Goal: Task Accomplishment & Management: Manage account settings

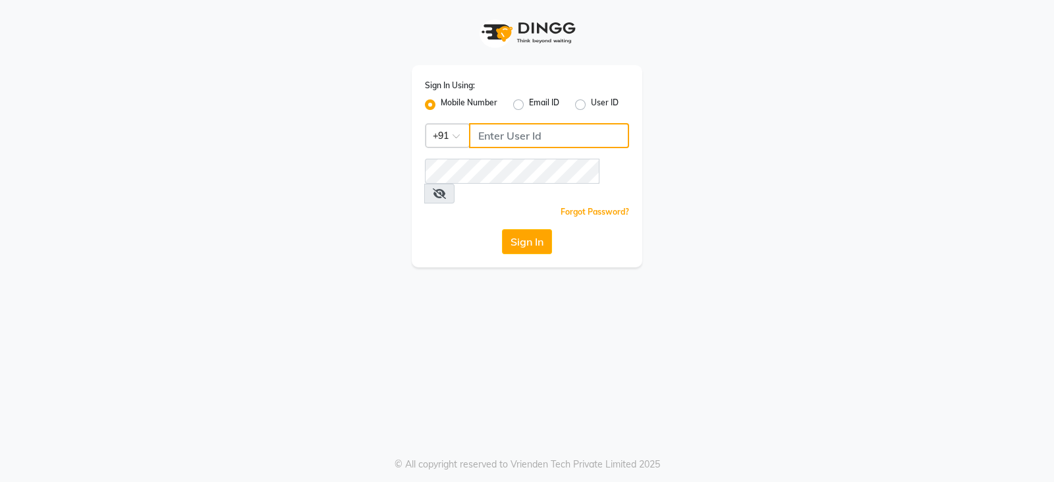
type input "9322933631"
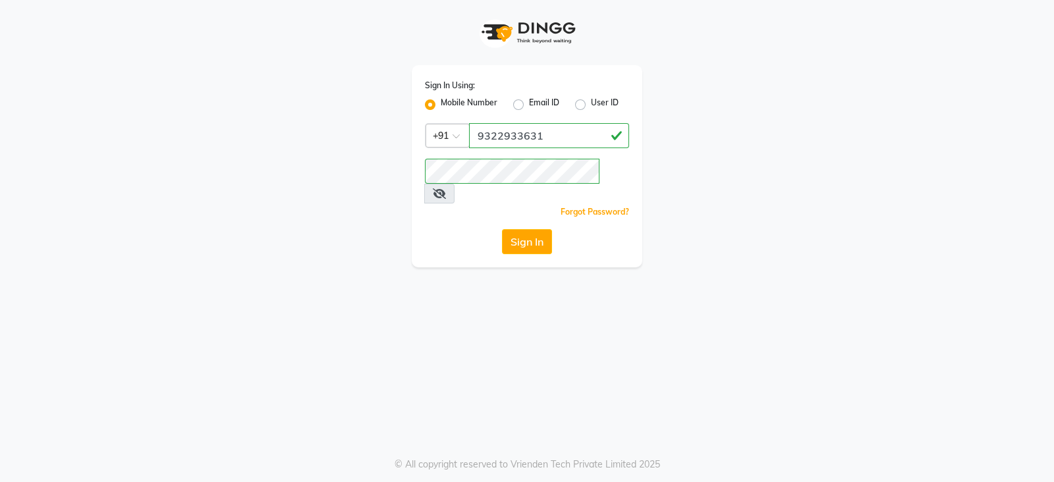
click at [511, 229] on button "Sign In" at bounding box center [527, 241] width 50 height 25
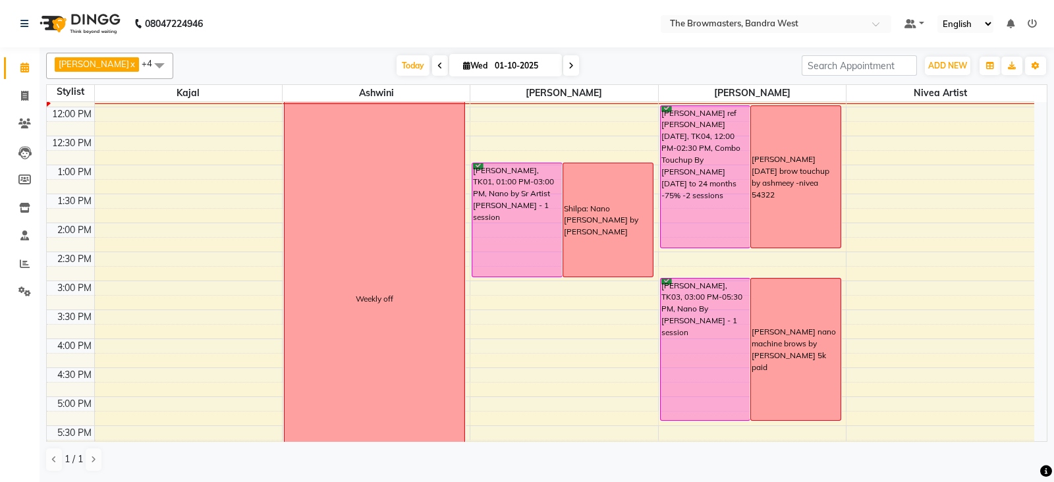
scroll to position [208, 0]
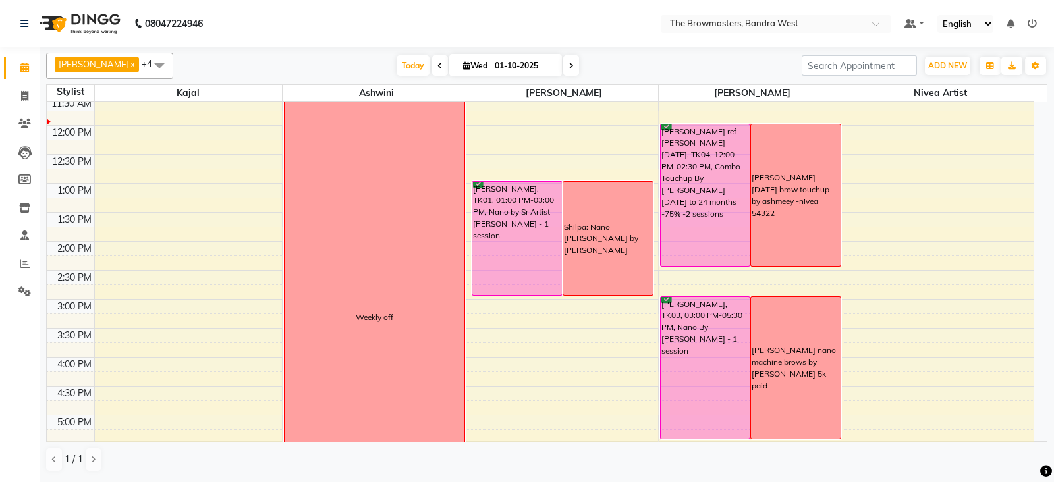
click at [573, 64] on icon at bounding box center [571, 66] width 5 height 8
type input "02-10-2025"
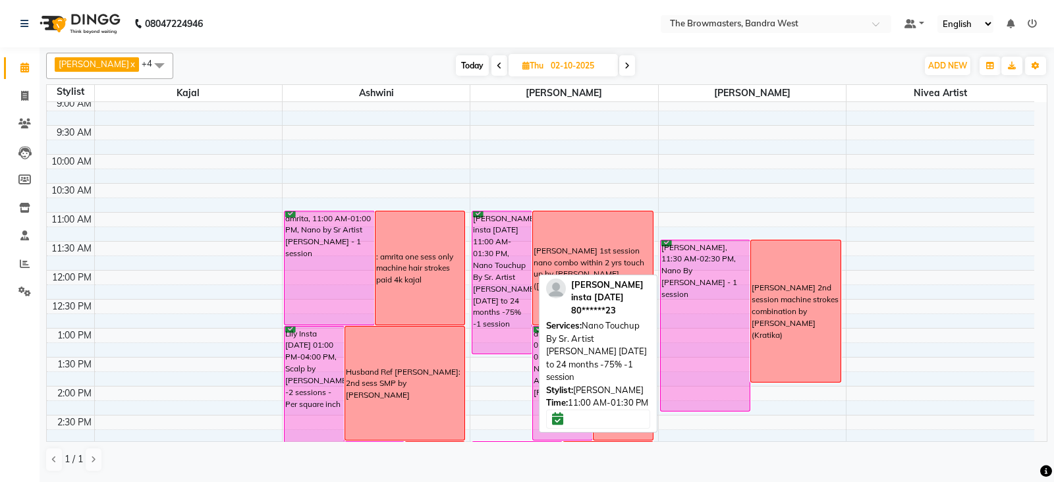
scroll to position [149, 0]
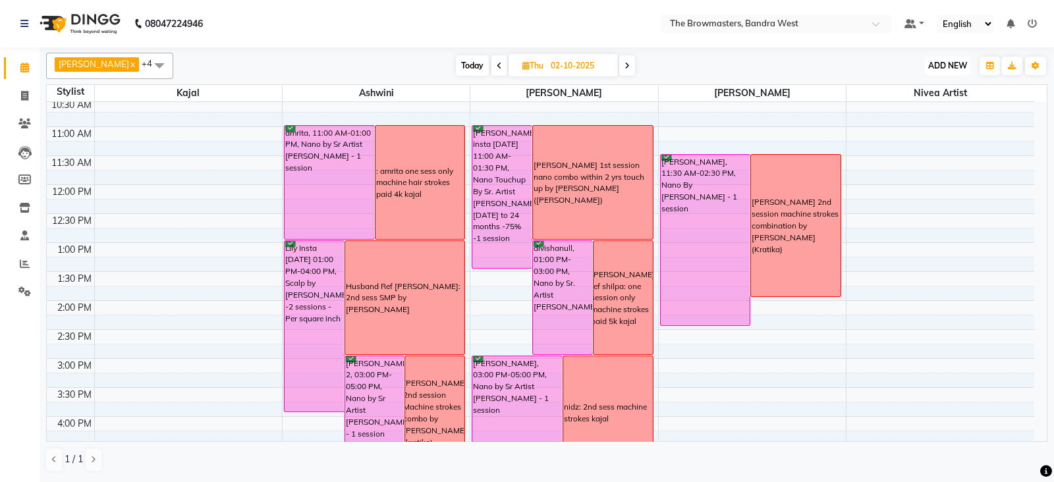
click at [956, 61] on span "ADD NEW" at bounding box center [948, 66] width 39 height 10
click at [911, 90] on button "Add Appointment" at bounding box center [918, 90] width 104 height 17
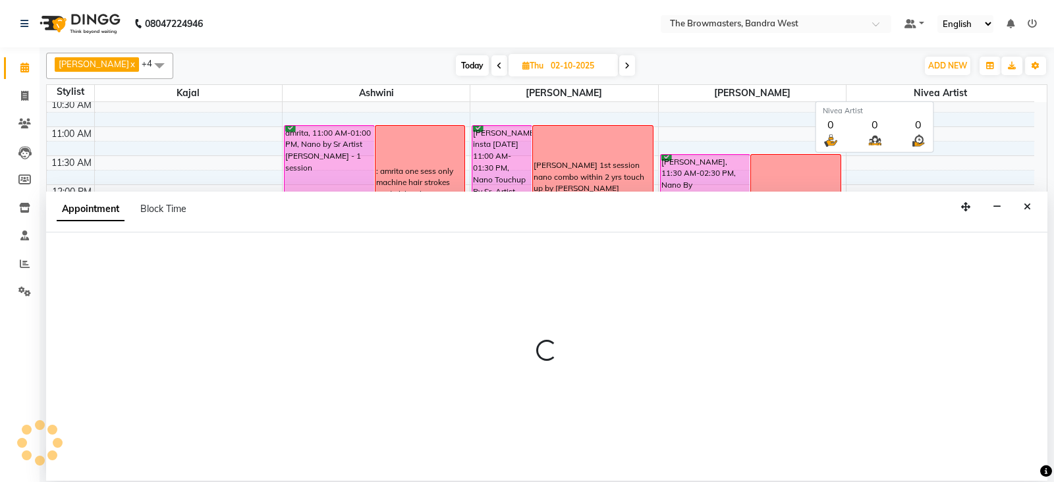
select select "540"
select select "tentative"
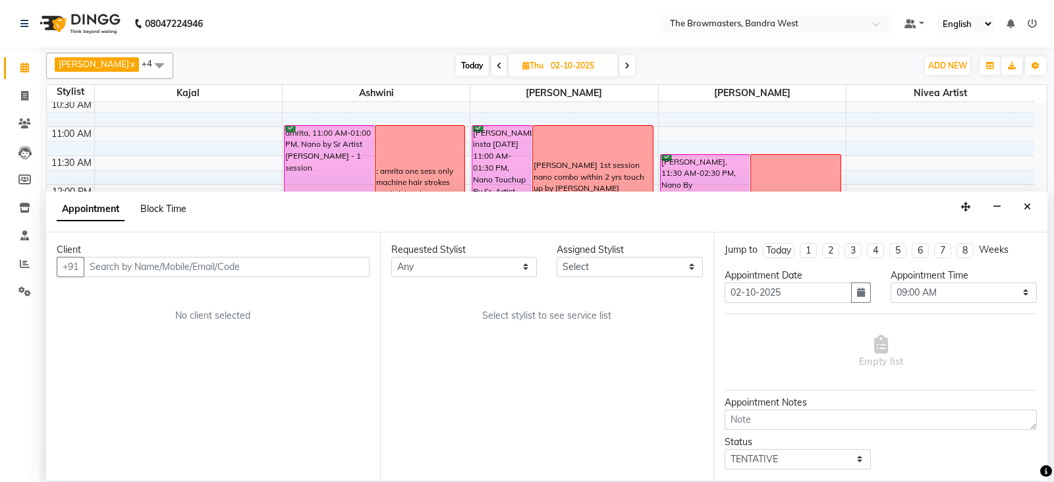
click at [165, 203] on span "Block Time" at bounding box center [163, 209] width 46 height 12
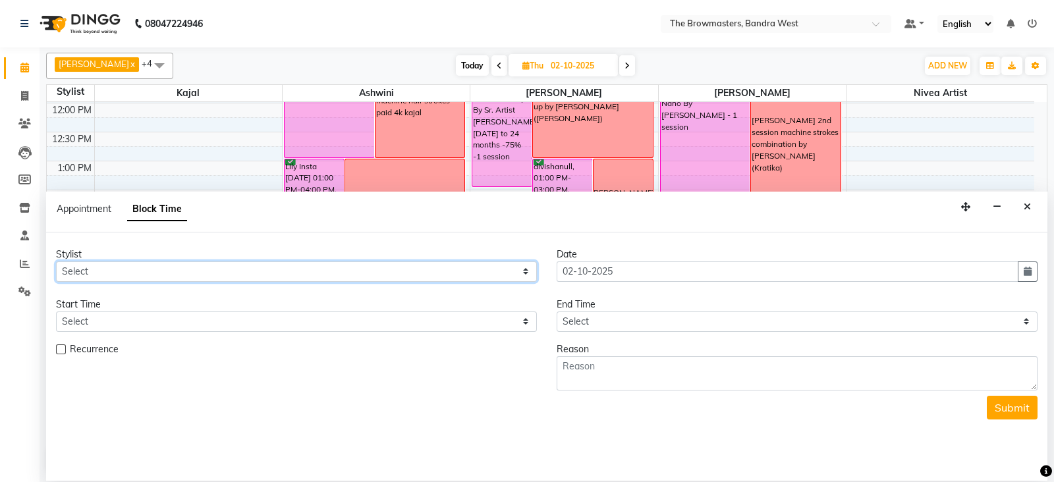
click at [105, 268] on select "Select Ashmeey Singghai Ashwini [PERSON_NAME] Jyoti Kajal [PERSON_NAME] [PERSON…" at bounding box center [296, 272] width 481 height 20
select select "64308"
click at [56, 262] on select "Select Ashmeey Singghai Ashwini [PERSON_NAME] Jyoti Kajal [PERSON_NAME] [PERSON…" at bounding box center [296, 272] width 481 height 20
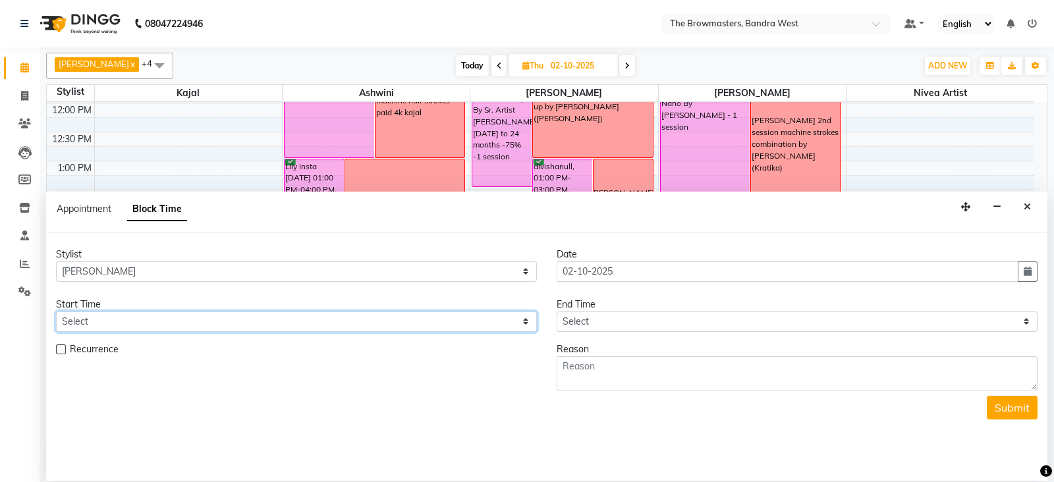
click at [89, 319] on select "Select 09:00 AM 09:15 AM 09:30 AM 09:45 AM 10:00 AM 10:15 AM 10:30 AM 10:45 AM …" at bounding box center [296, 322] width 481 height 20
select select "870"
click at [56, 312] on select "Select 09:00 AM 09:15 AM 09:30 AM 09:45 AM 10:00 AM 10:15 AM 10:30 AM 10:45 AM …" at bounding box center [296, 322] width 481 height 20
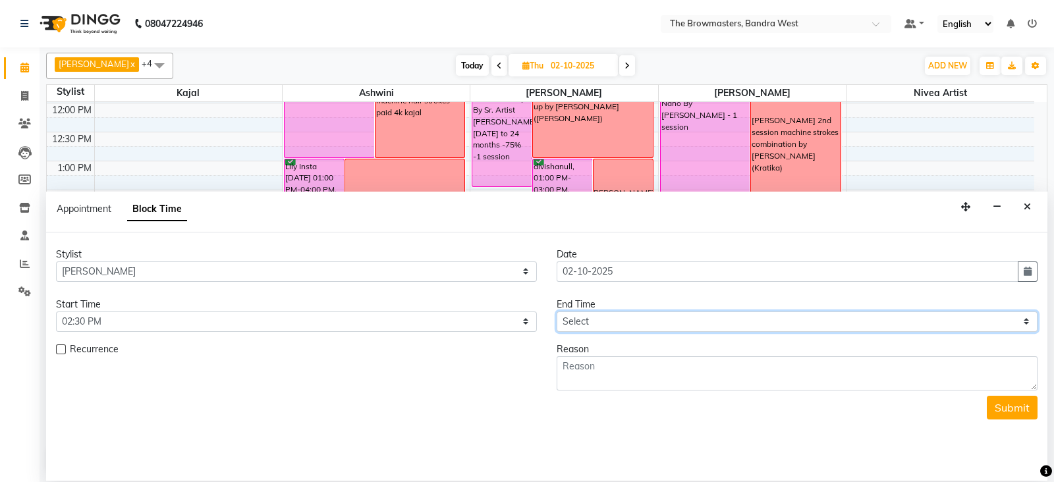
click at [589, 324] on select "Select 09:00 AM 09:15 AM 09:30 AM 09:45 AM 10:00 AM 10:15 AM 10:30 AM 10:45 AM …" at bounding box center [797, 322] width 481 height 20
select select "930"
click at [557, 312] on select "Select 09:00 AM 09:15 AM 09:30 AM 09:45 AM 10:00 AM 10:15 AM 10:30 AM 10:45 AM …" at bounding box center [797, 322] width 481 height 20
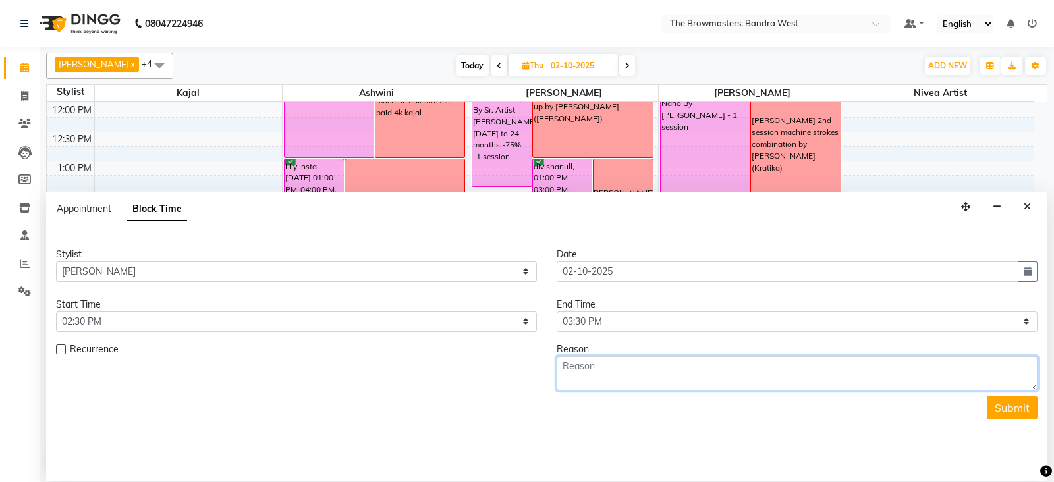
click at [586, 380] on textarea at bounding box center [797, 374] width 481 height 34
type textarea "[PERSON_NAME] : brow modification kajal"
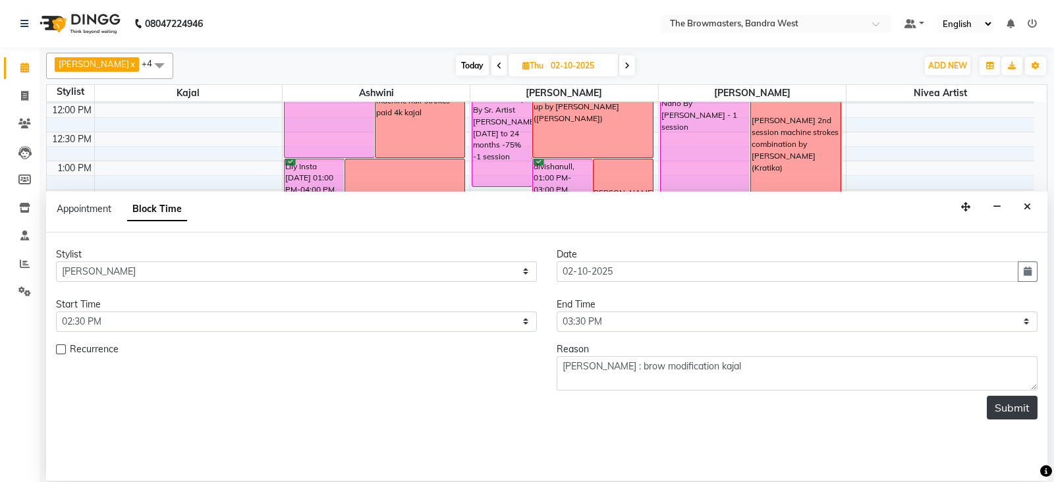
click at [998, 408] on button "Submit" at bounding box center [1012, 408] width 51 height 24
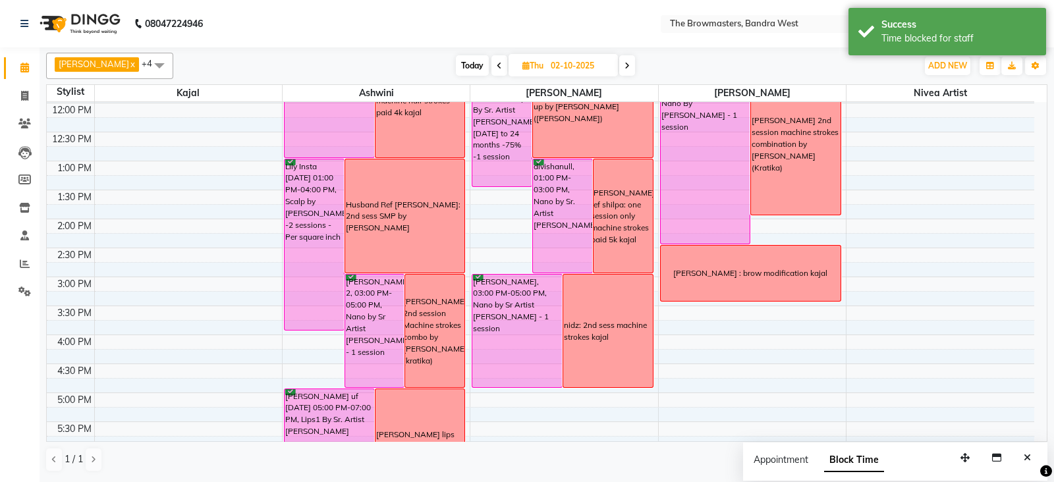
scroll to position [183, 0]
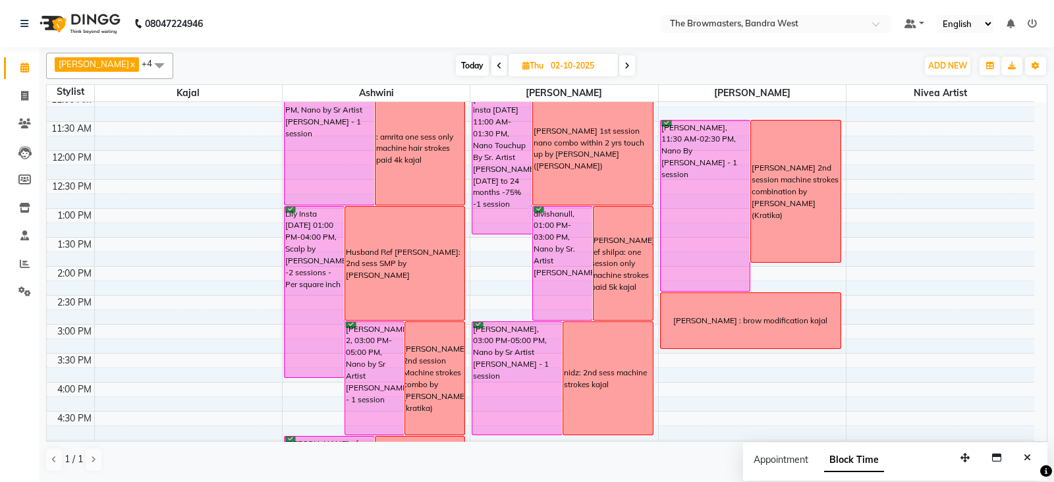
click at [529, 65] on icon at bounding box center [526, 65] width 7 height 9
select select "10"
select select "2025"
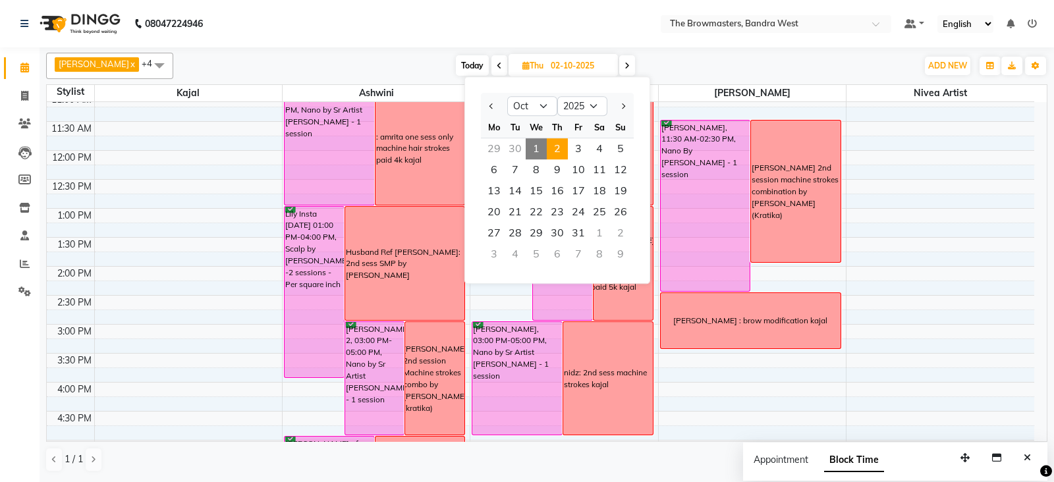
click at [533, 144] on span "1" at bounding box center [536, 148] width 21 height 21
type input "01-10-2025"
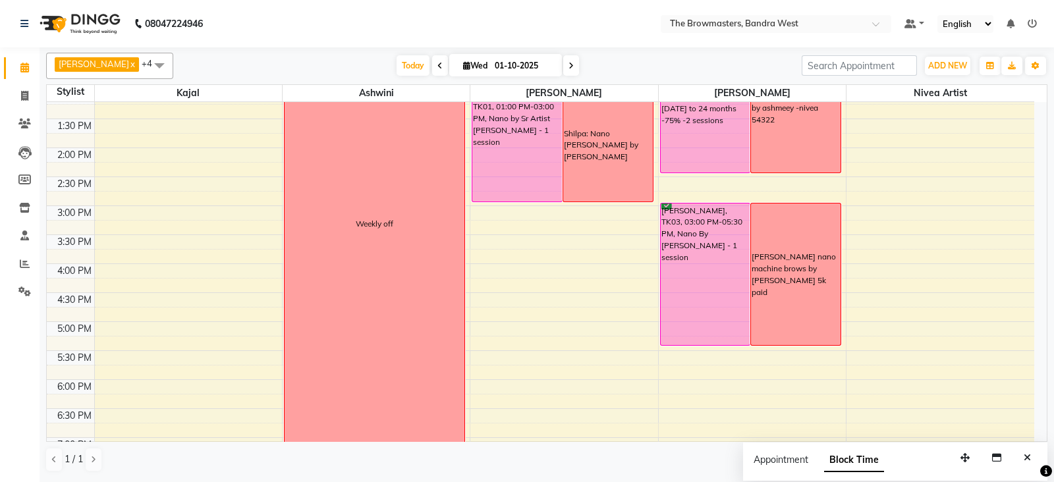
scroll to position [239, 0]
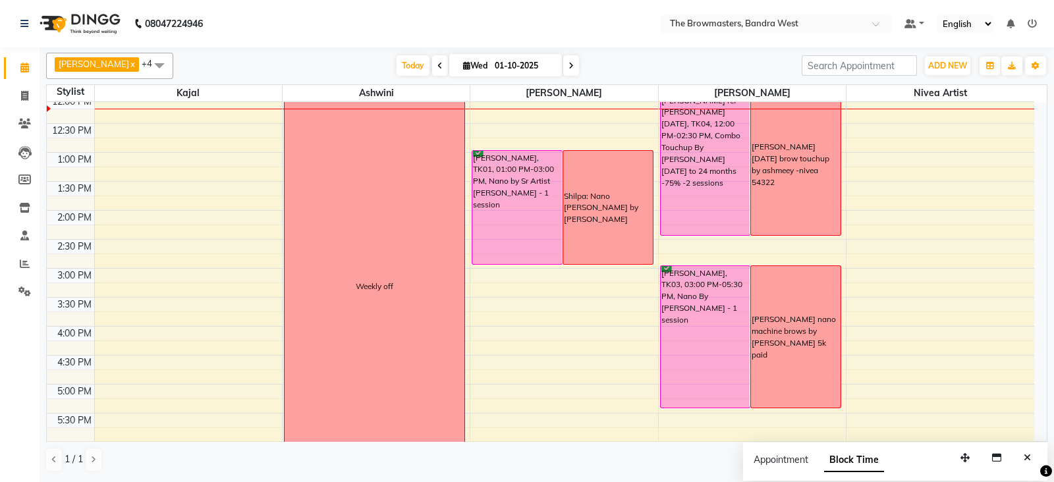
click at [464, 67] on icon at bounding box center [466, 65] width 7 height 9
select select "10"
select select "2025"
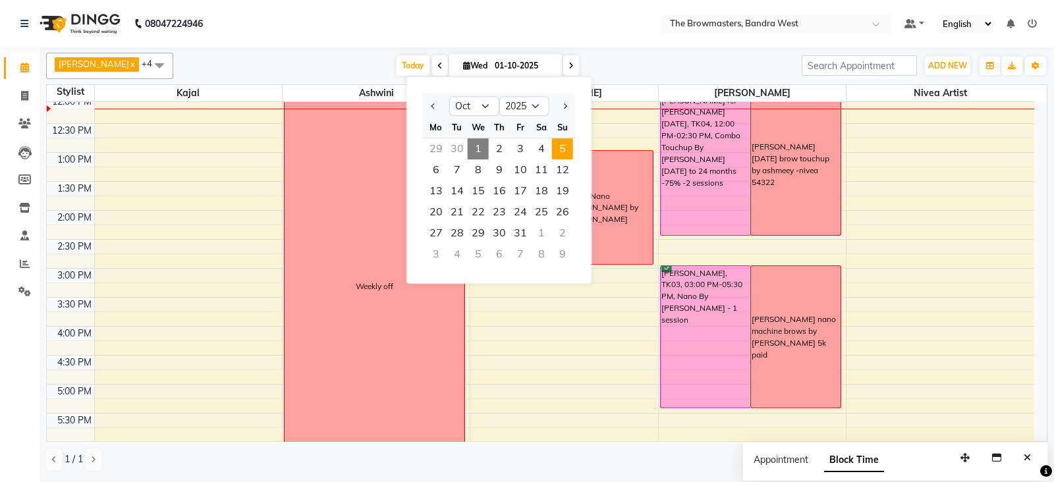
click at [563, 148] on span "5" at bounding box center [562, 148] width 21 height 21
type input "05-10-2025"
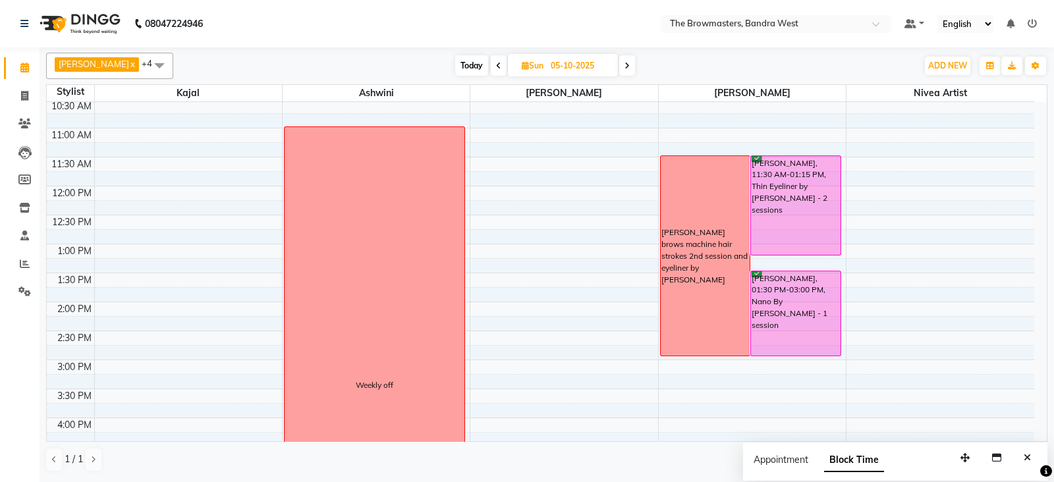
scroll to position [134, 0]
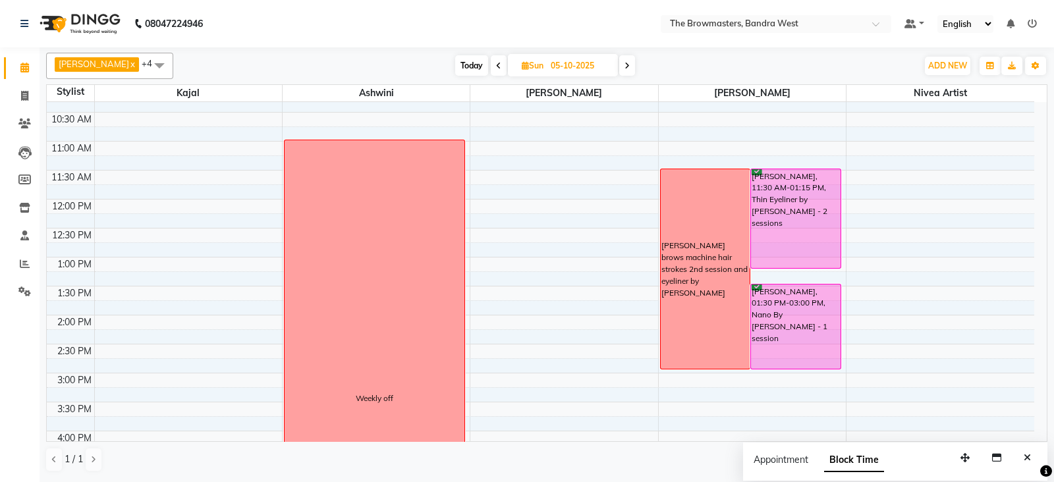
click at [526, 65] on icon at bounding box center [525, 65] width 7 height 9
select select "10"
select select "2025"
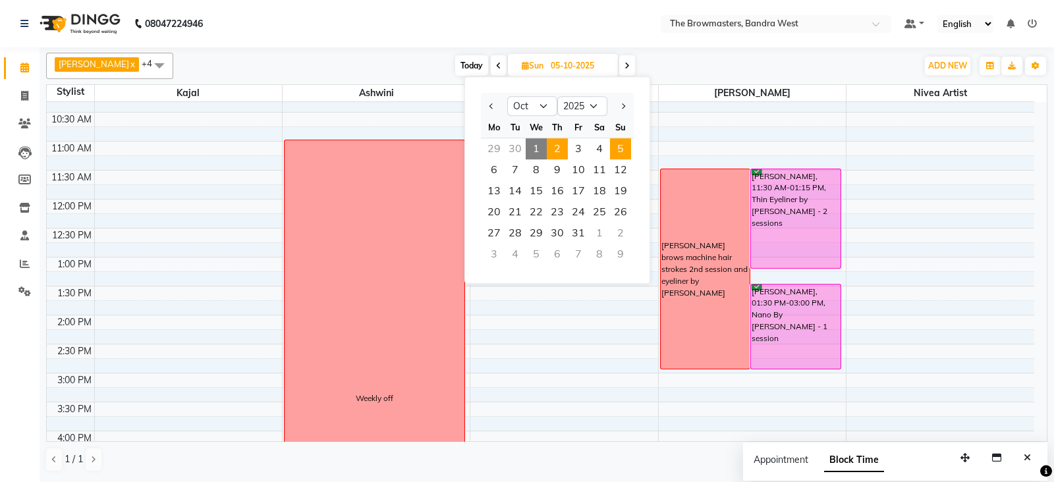
click at [550, 146] on span "2" at bounding box center [557, 148] width 21 height 21
type input "02-10-2025"
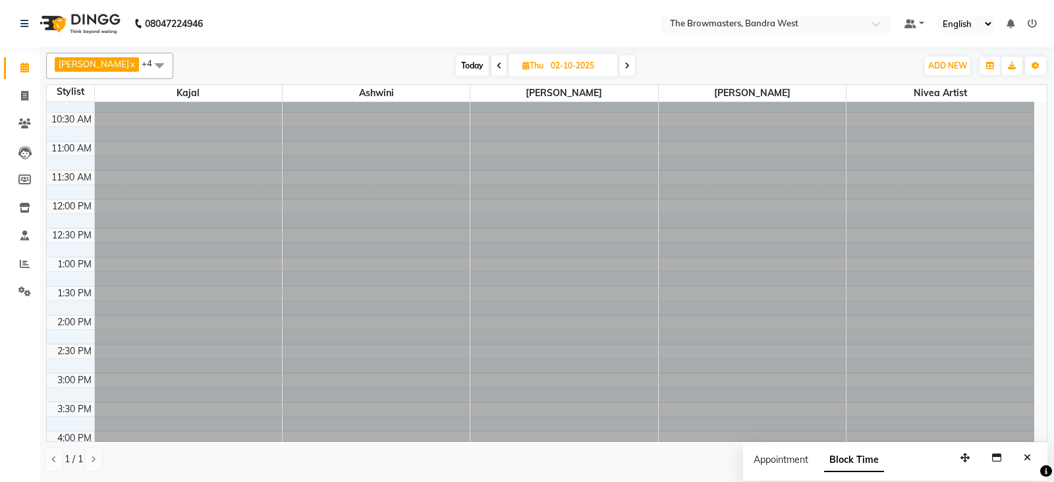
scroll to position [231, 0]
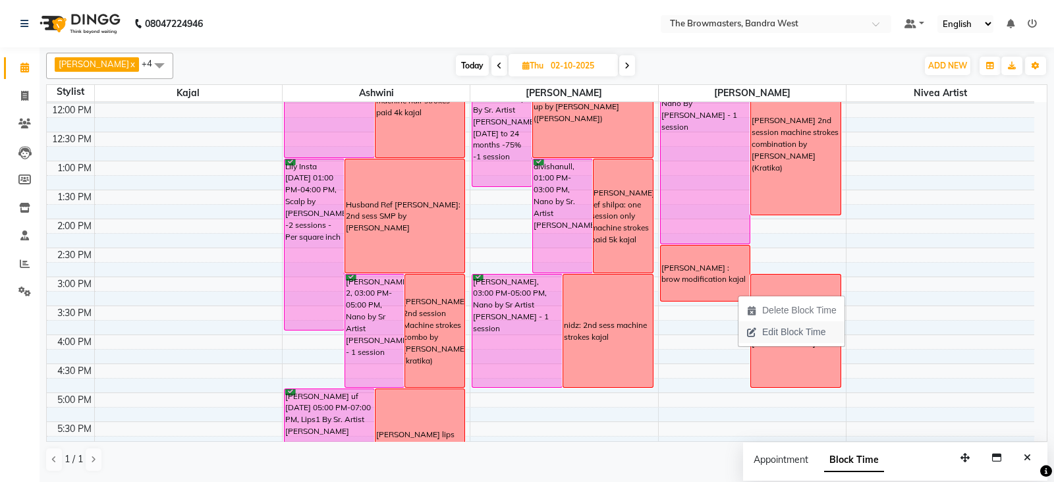
click at [781, 328] on span "Edit Block Time" at bounding box center [794, 333] width 63 height 14
select select "64308"
select select "870"
select select "930"
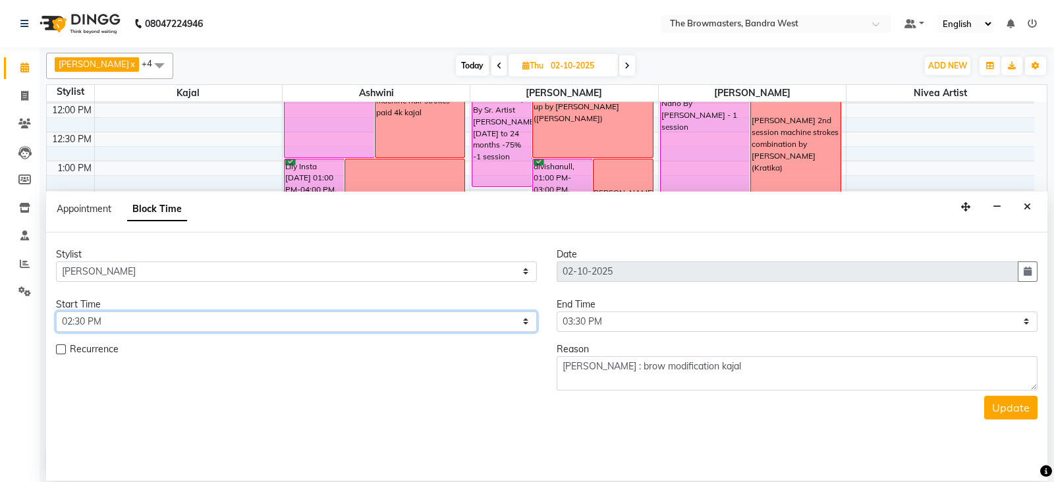
click at [301, 318] on select "Select 09:00 AM 09:15 AM 09:30 AM 09:45 AM 10:00 AM 10:15 AM 10:30 AM 10:45 AM …" at bounding box center [296, 322] width 481 height 20
select select "810"
click at [56, 312] on select "Select 09:00 AM 09:15 AM 09:30 AM 09:45 AM 10:00 AM 10:15 AM 10:30 AM 10:45 AM …" at bounding box center [296, 322] width 481 height 20
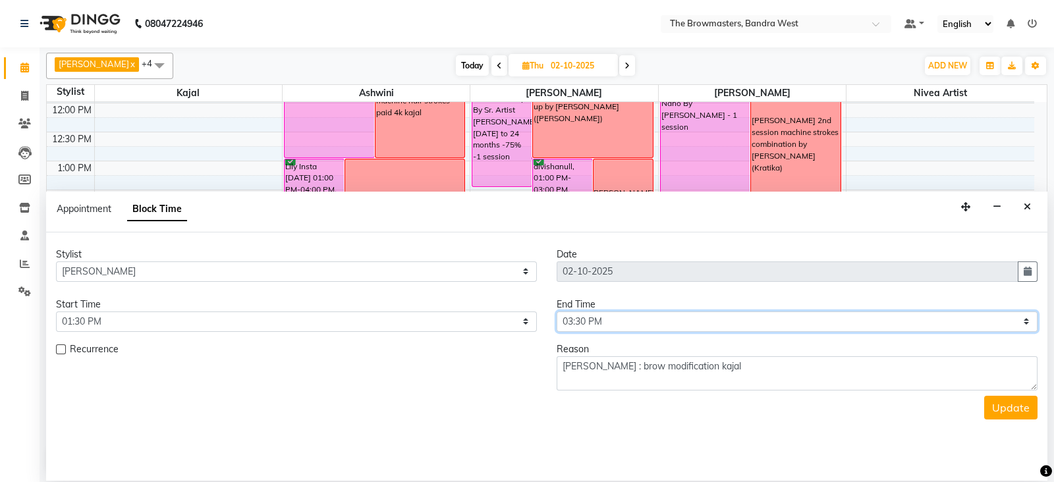
click at [597, 313] on select "Select 09:00 AM 09:15 AM 09:30 AM 09:45 AM 10:00 AM 10:15 AM 10:30 AM 10:45 AM …" at bounding box center [797, 322] width 481 height 20
select select "870"
click at [557, 312] on select "Select 09:00 AM 09:15 AM 09:30 AM 09:45 AM 10:00 AM 10:15 AM 10:30 AM 10:45 AM …" at bounding box center [797, 322] width 481 height 20
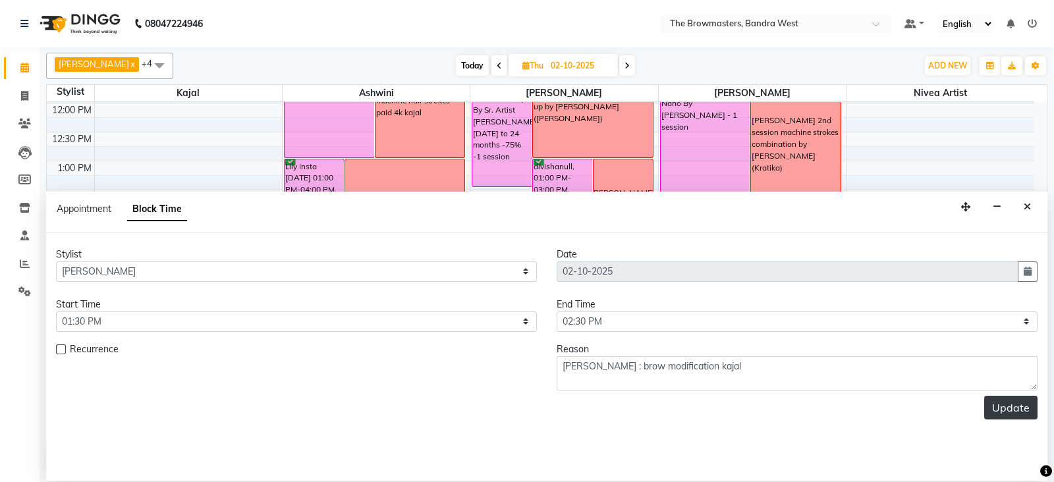
click at [1012, 402] on button "Update" at bounding box center [1011, 408] width 53 height 24
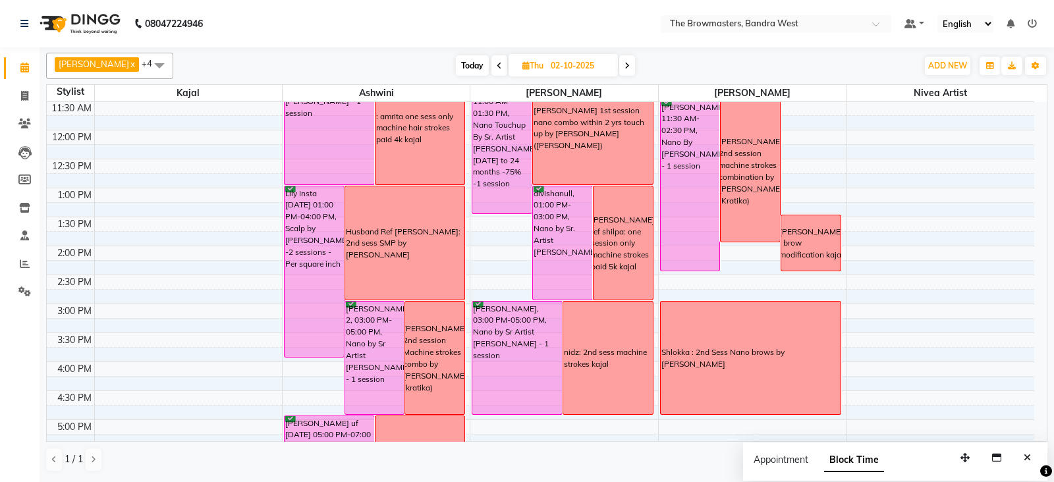
scroll to position [205, 0]
click at [962, 71] on button "ADD NEW Toggle Dropdown" at bounding box center [947, 66] width 45 height 18
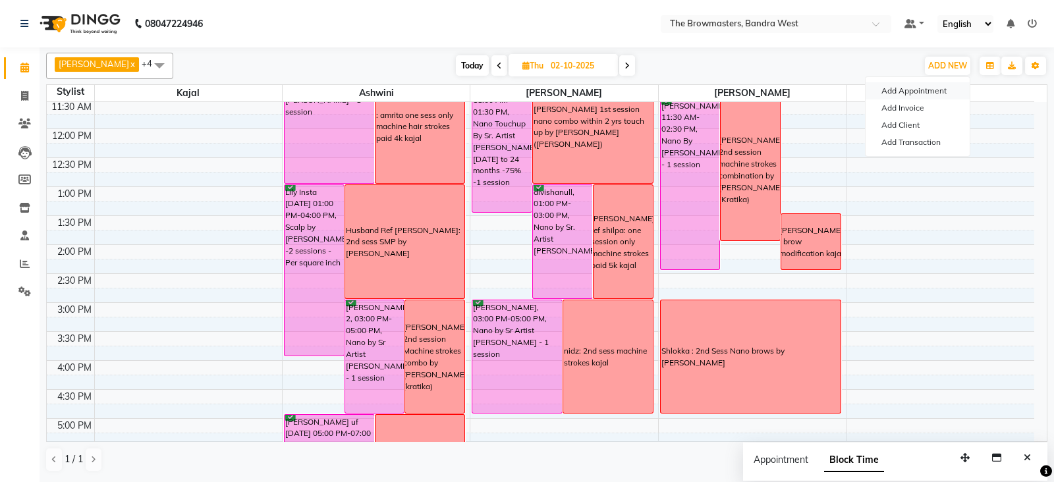
click at [922, 87] on button "Add Appointment" at bounding box center [918, 90] width 104 height 17
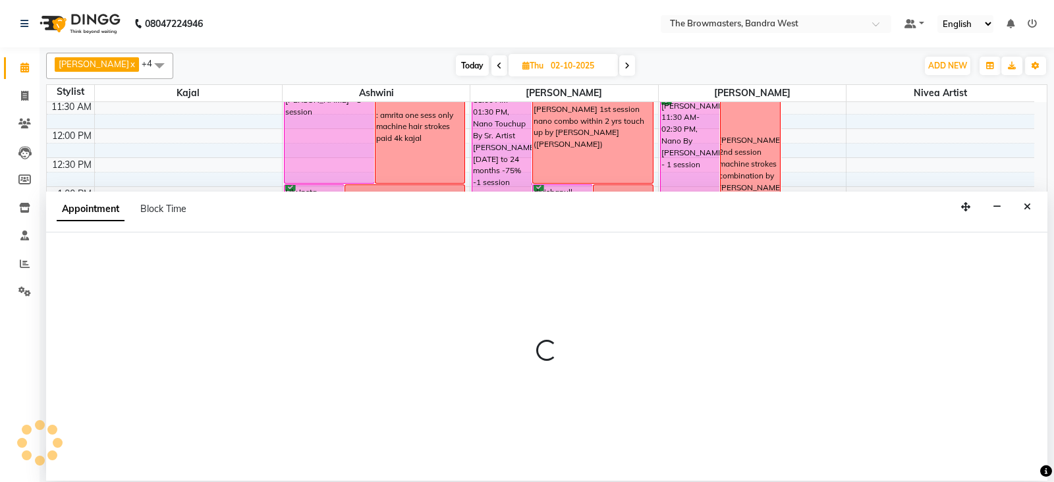
select select "tentative"
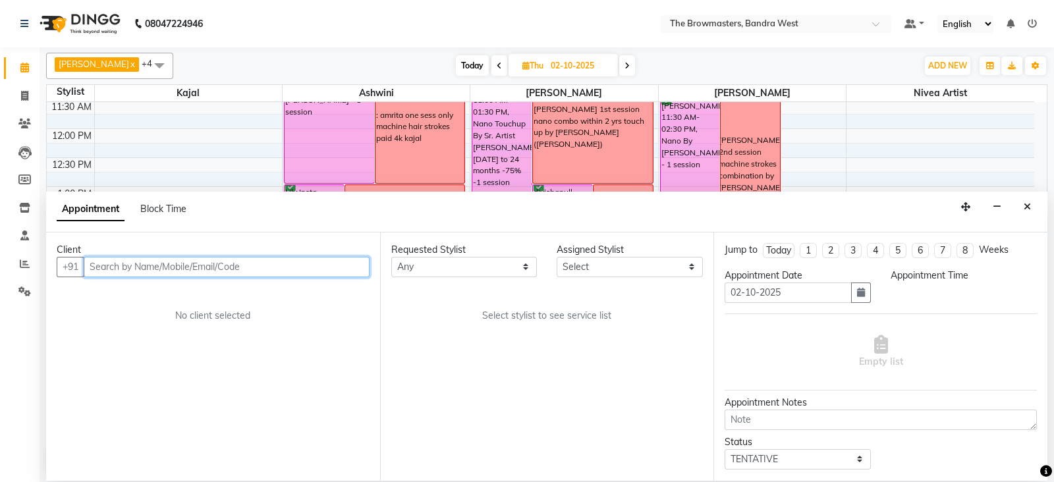
select select "540"
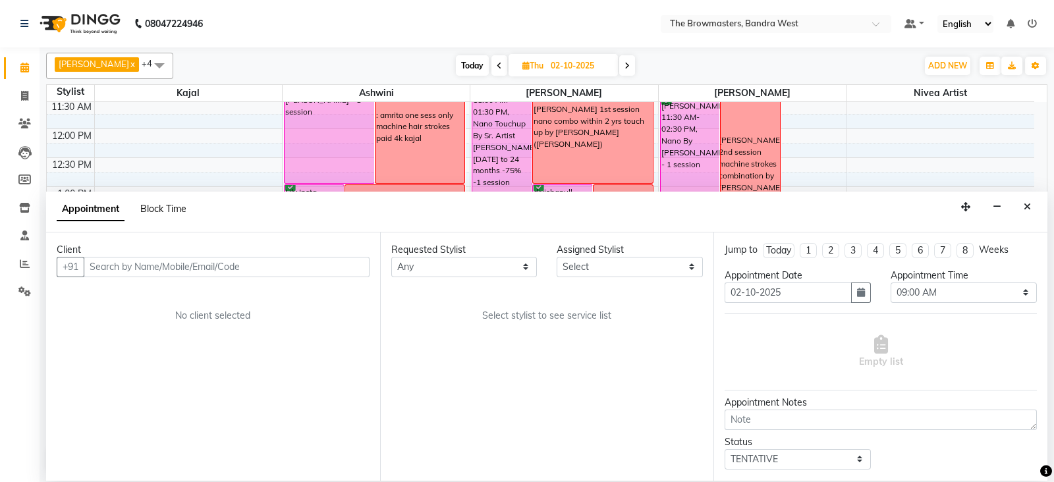
click at [161, 204] on span "Block Time" at bounding box center [163, 209] width 46 height 12
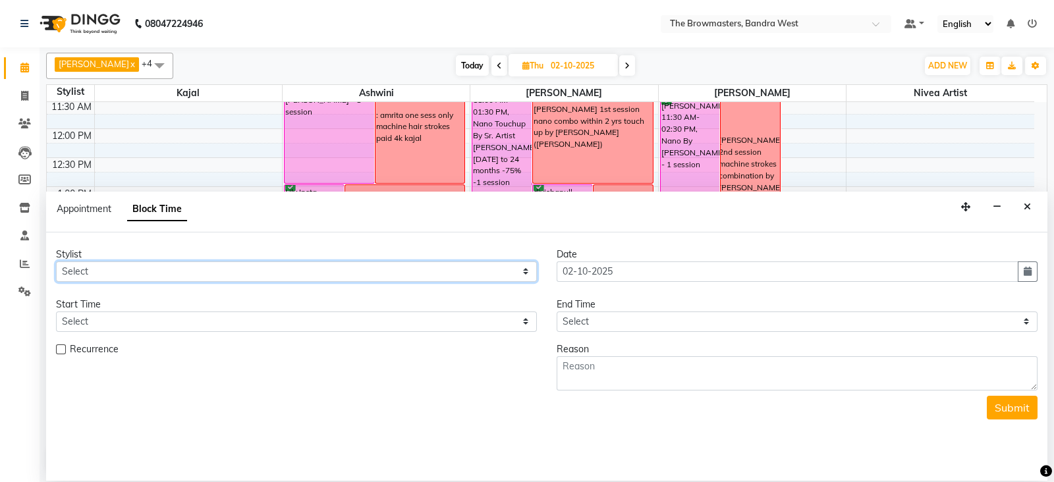
click at [92, 268] on select "Select Ashmeey Singghai Ashwini [PERSON_NAME] Jyoti Kajal [PERSON_NAME] [PERSON…" at bounding box center [296, 272] width 481 height 20
select select "64307"
click at [56, 262] on select "Select Ashmeey Singghai Ashwini [PERSON_NAME] Jyoti Kajal [PERSON_NAME] [PERSON…" at bounding box center [296, 272] width 481 height 20
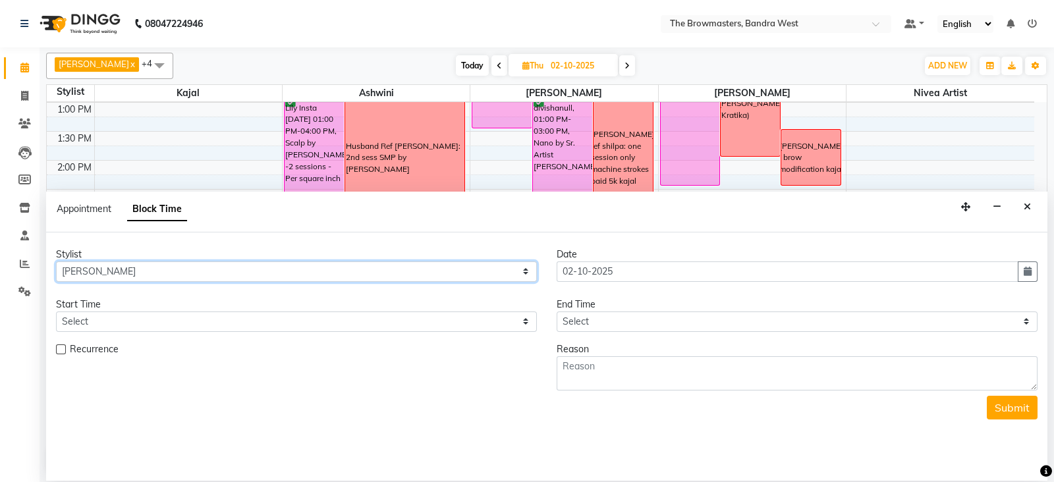
scroll to position [291, 0]
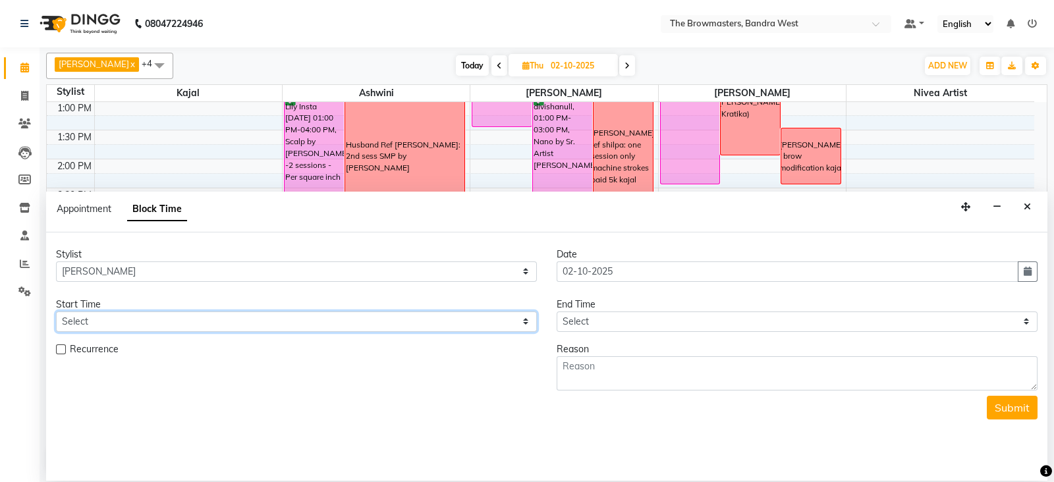
click at [74, 318] on select "Select" at bounding box center [296, 322] width 481 height 20
click at [1025, 209] on icon "Close" at bounding box center [1027, 206] width 7 height 9
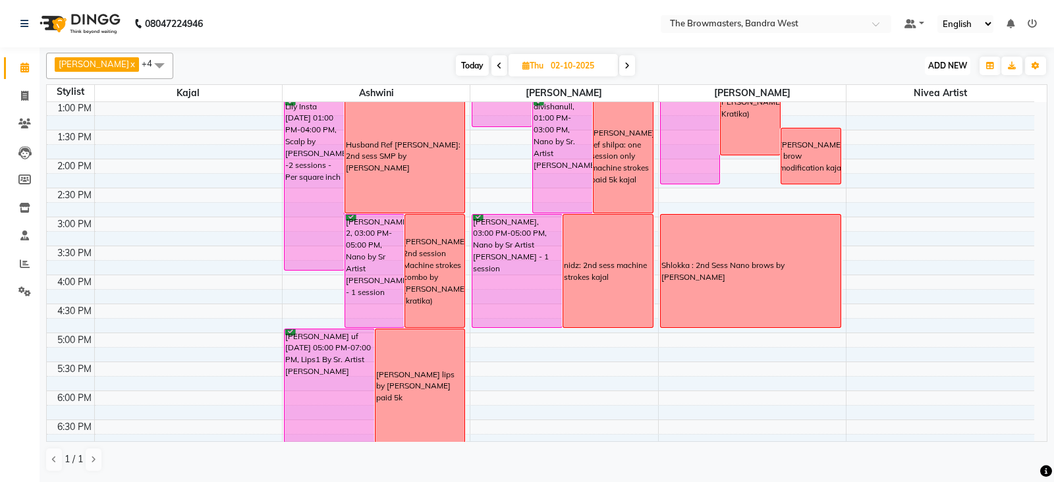
click at [958, 69] on span "ADD NEW" at bounding box center [948, 66] width 39 height 10
click at [913, 86] on button "Add Appointment" at bounding box center [918, 90] width 104 height 17
select select "tentative"
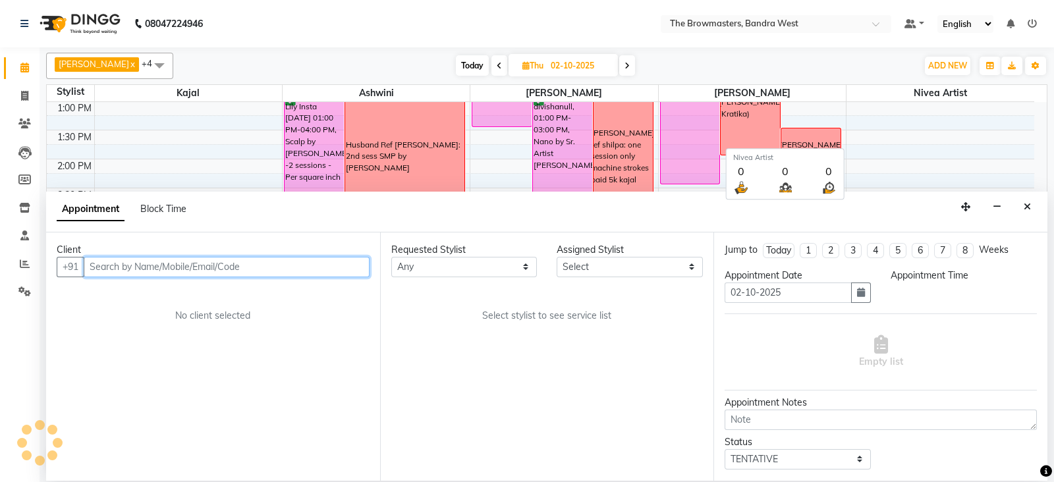
select select "540"
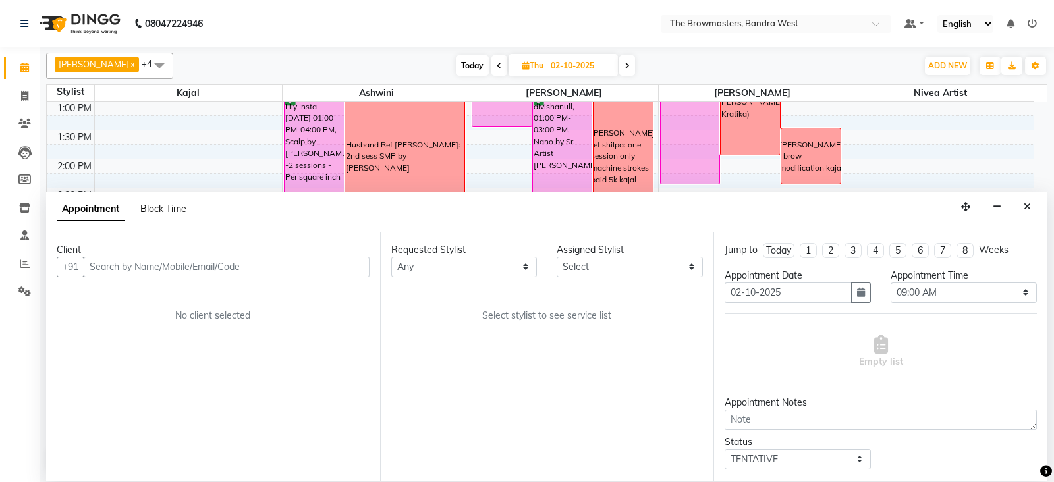
click at [161, 211] on span "Block Time" at bounding box center [163, 209] width 46 height 12
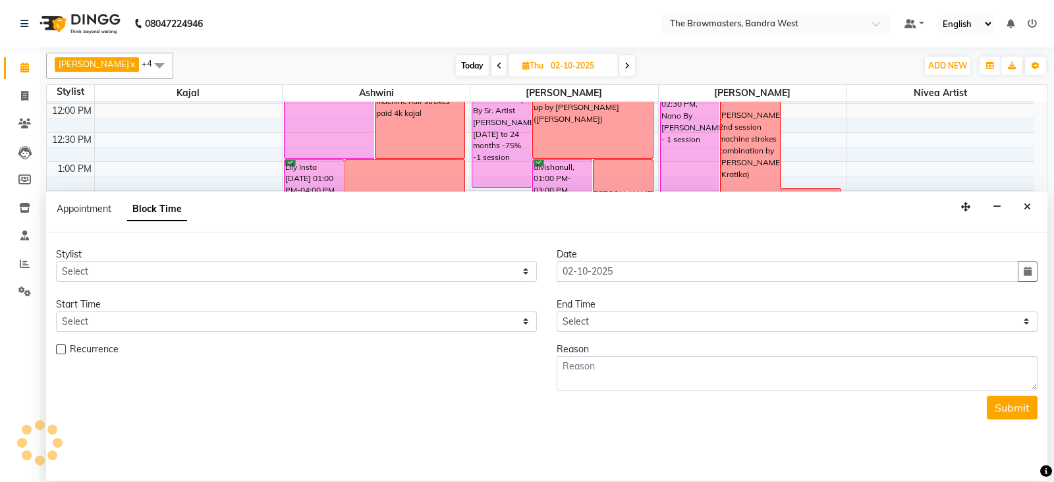
scroll to position [231, 0]
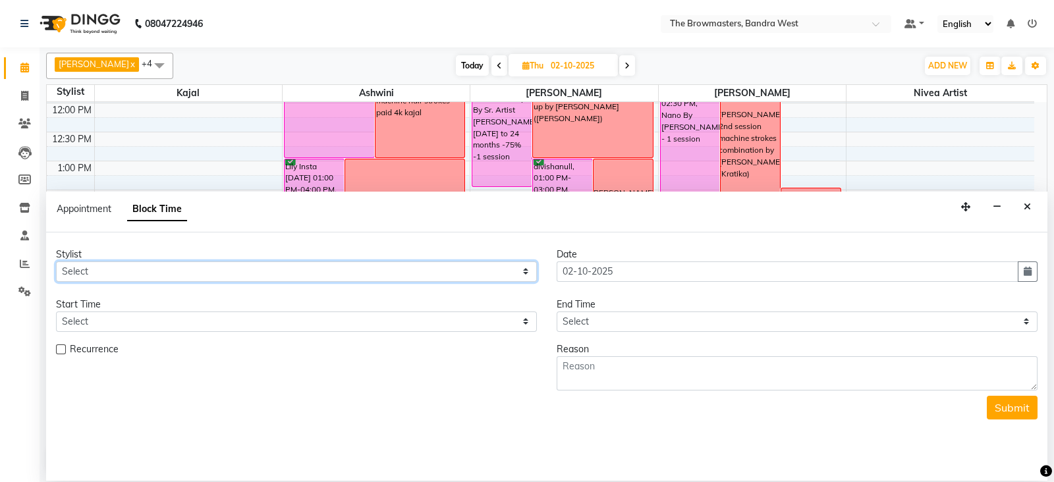
click at [92, 274] on select "Select Ashmeey Singghai Ashwini [PERSON_NAME] Jyoti Kajal [PERSON_NAME] [PERSON…" at bounding box center [296, 272] width 481 height 20
select select "64307"
click at [56, 262] on select "Select Ashmeey Singghai Ashwini [PERSON_NAME] Jyoti Kajal [PERSON_NAME] [PERSON…" at bounding box center [296, 272] width 481 height 20
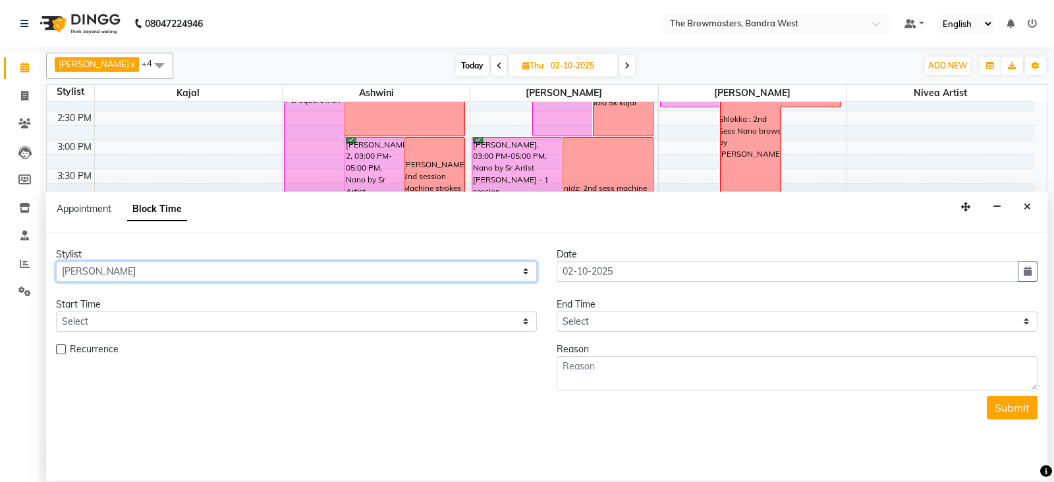
scroll to position [369, 0]
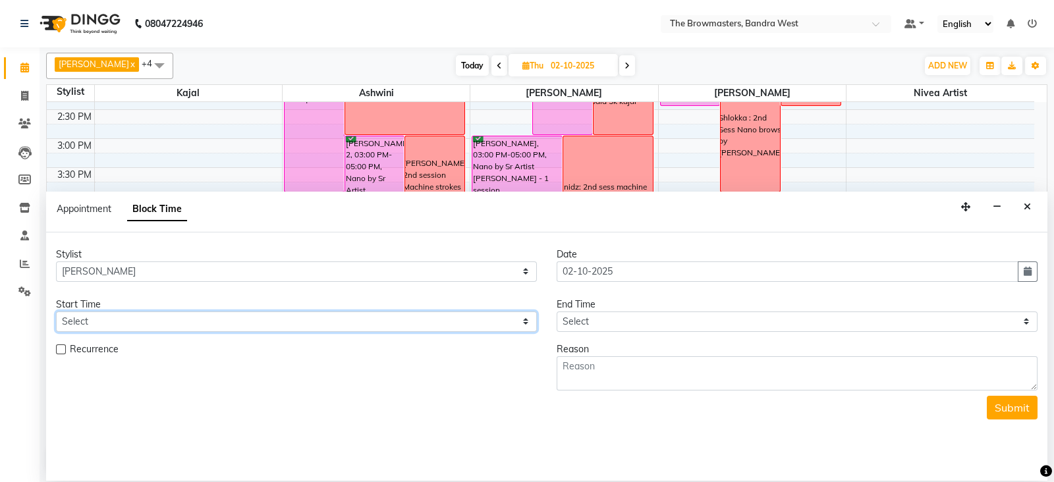
click at [94, 326] on select "Select 09:00 AM 09:15 AM 09:30 AM 09:45 AM 10:00 AM 10:15 AM 10:30 AM 10:45 AM …" at bounding box center [296, 322] width 481 height 20
select select "990"
click at [56, 312] on select "Select 09:00 AM 09:15 AM 09:30 AM 09:45 AM 10:00 AM 10:15 AM 10:30 AM 10:45 AM …" at bounding box center [296, 322] width 481 height 20
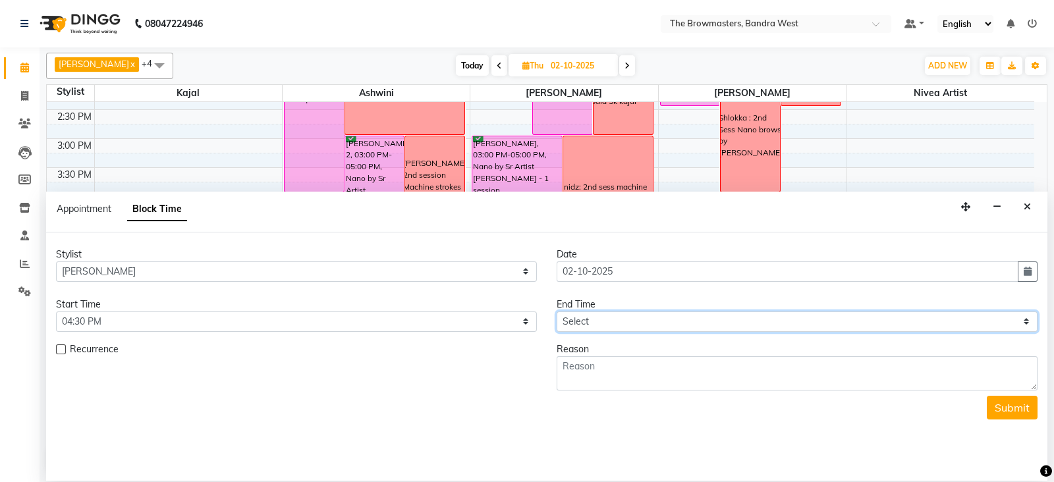
drag, startPoint x: 619, startPoint y: 321, endPoint x: 595, endPoint y: 202, distance: 121.6
click at [595, 202] on app-booking "Appointment Block Time Stylist Select Ashmeey Singghai Ashwini [PERSON_NAME] Jy…" at bounding box center [547, 336] width 1002 height 289
click at [557, 312] on select "Select 09:00 AM 09:15 AM 09:30 AM 09:45 AM 10:00 AM 10:15 AM 10:30 AM 10:45 AM …" at bounding box center [797, 322] width 481 height 20
click at [618, 325] on select "Select 09:00 AM 09:15 AM 09:30 AM 09:45 AM 10:00 AM 10:15 AM 10:30 AM 10:45 AM …" at bounding box center [797, 322] width 481 height 20
select select "1110"
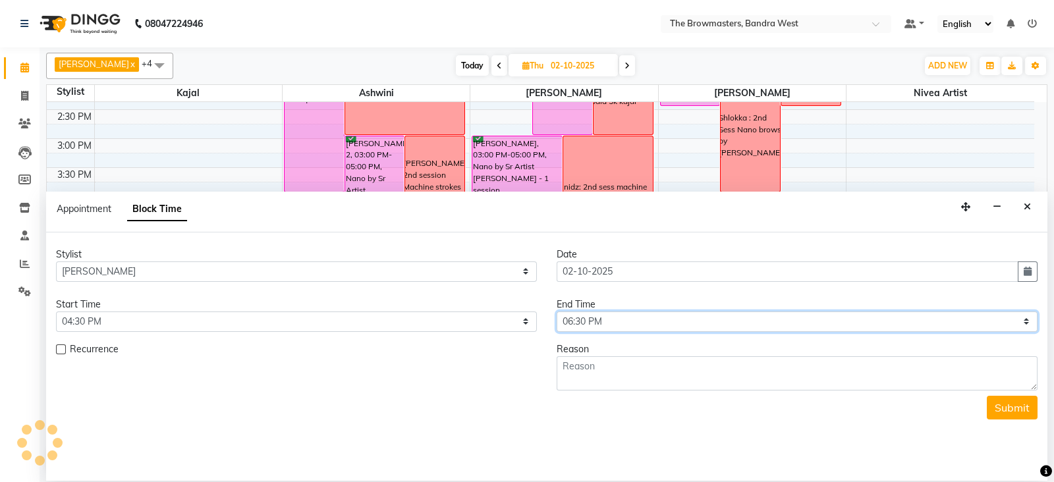
click at [557, 312] on select "Select 09:00 AM 09:15 AM 09:30 AM 09:45 AM 10:00 AM 10:15 AM 10:30 AM 10:45 AM …" at bounding box center [797, 322] width 481 height 20
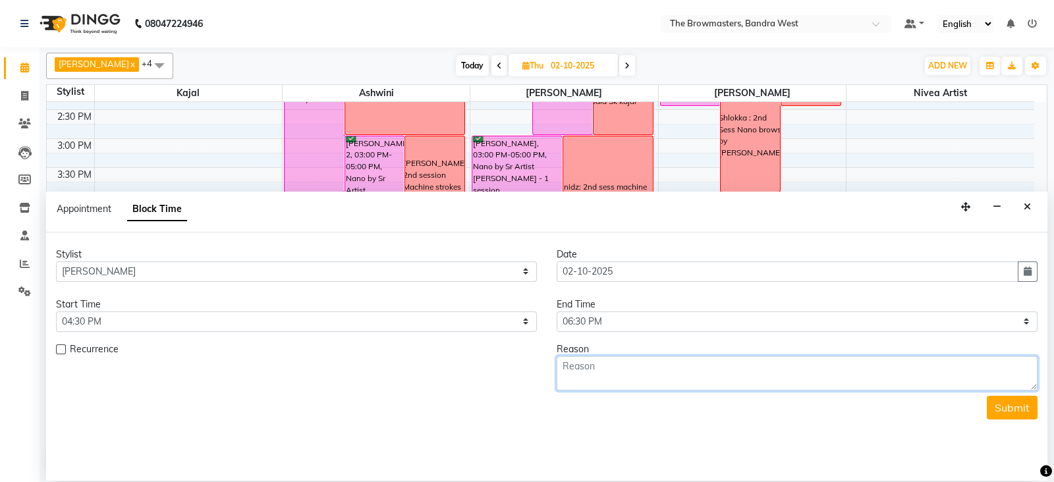
click at [606, 364] on textarea at bounding box center [797, 374] width 481 height 34
type textarea "amrita mom: one sess machine hair strokes paid 2k kajal"
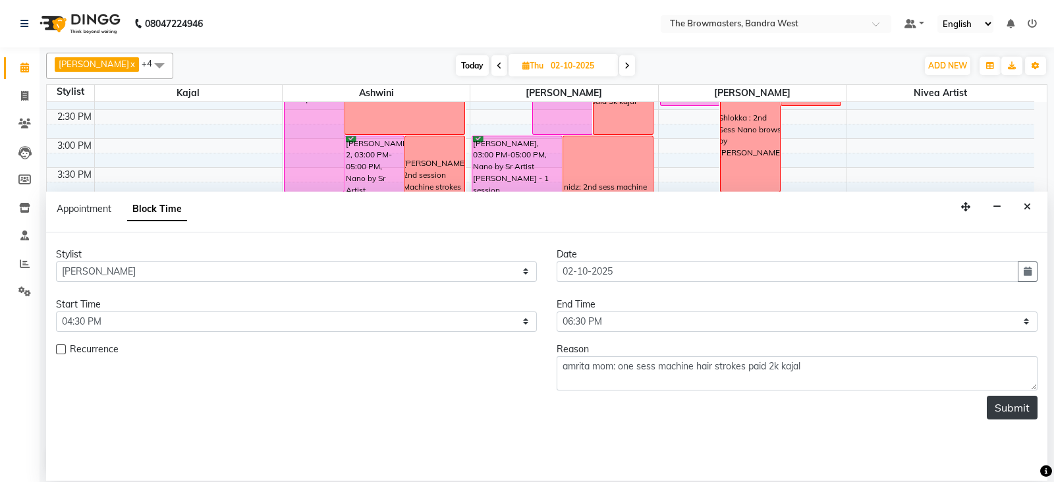
click at [1018, 402] on button "Submit" at bounding box center [1012, 408] width 51 height 24
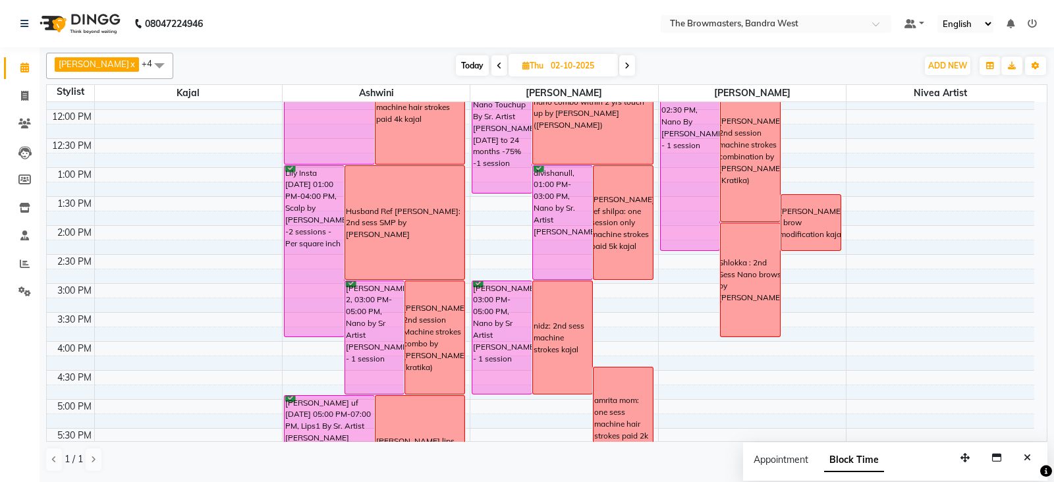
scroll to position [225, 0]
click at [635, 71] on span at bounding box center [627, 65] width 16 height 20
type input "03-10-2025"
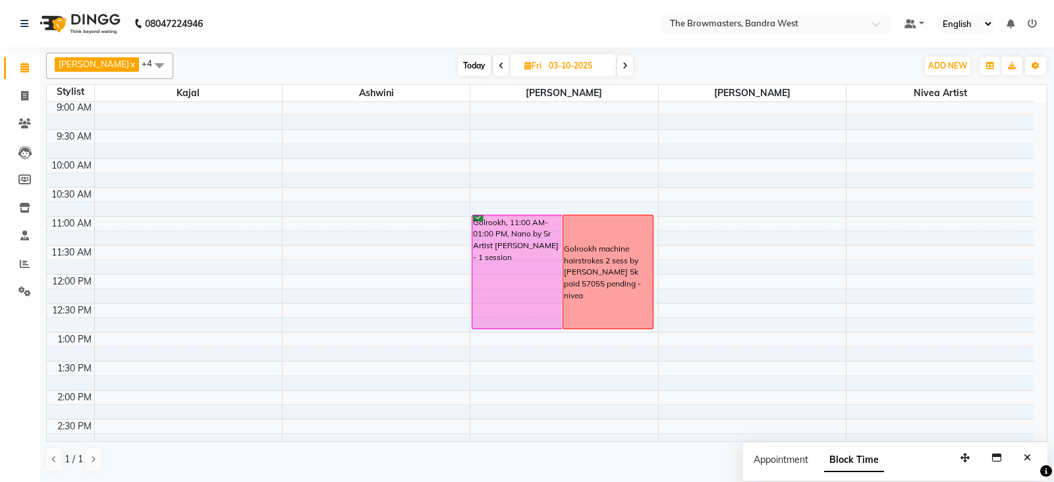
scroll to position [58, 0]
click at [954, 61] on span "ADD NEW" at bounding box center [948, 66] width 39 height 10
click at [936, 82] on button "Add Appointment" at bounding box center [918, 90] width 104 height 17
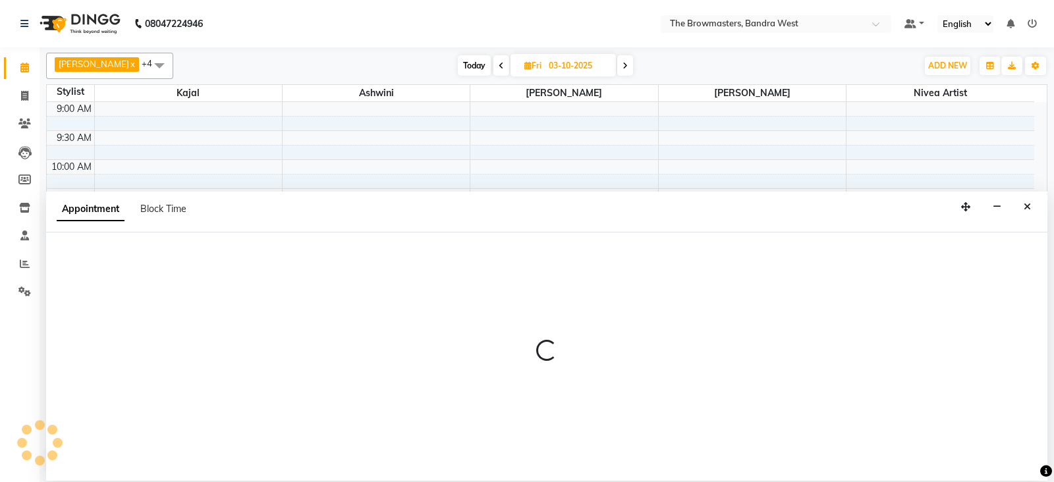
select select "tentative"
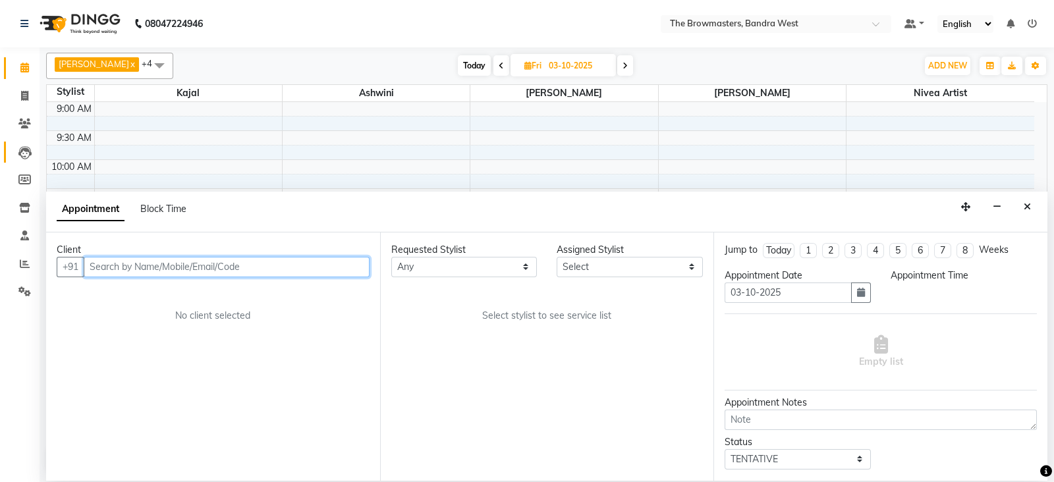
select select "540"
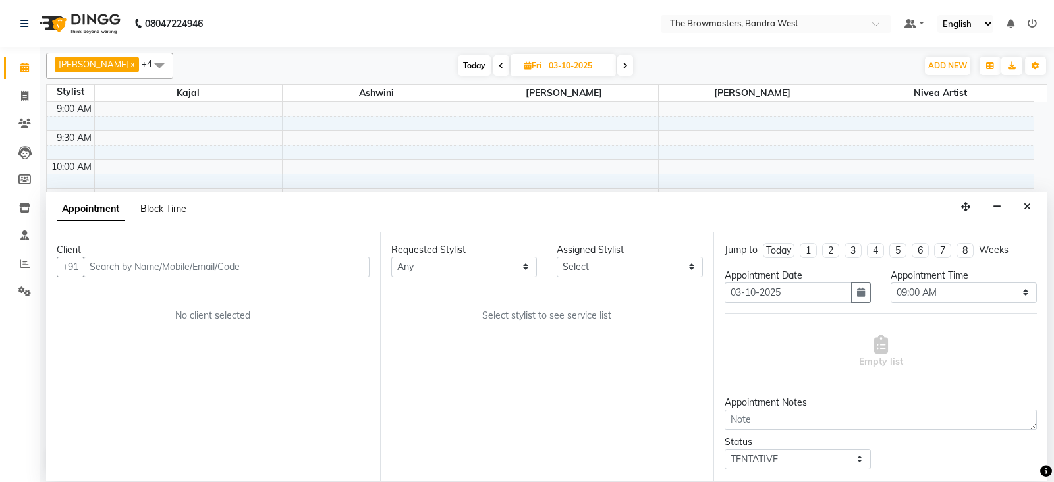
click at [165, 206] on span "Block Time" at bounding box center [163, 209] width 46 height 12
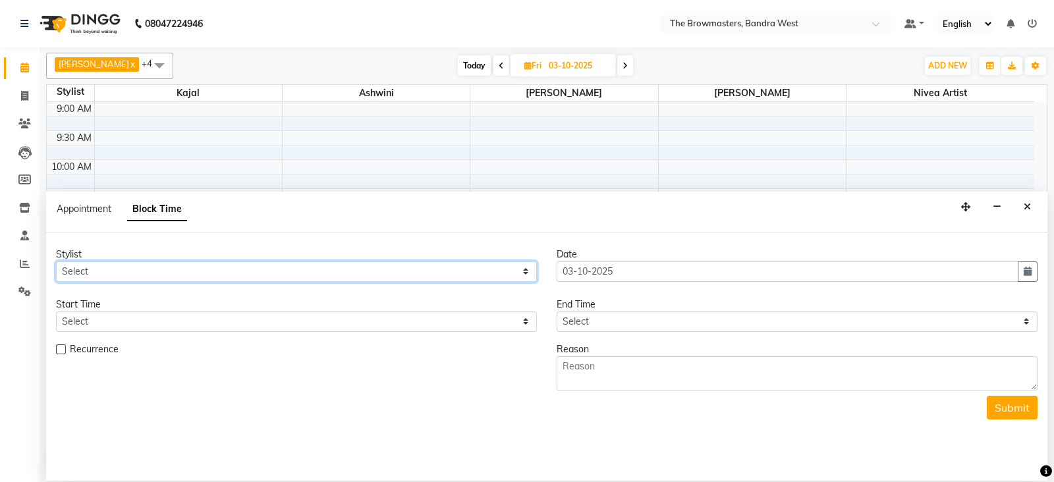
click at [105, 274] on select "Select Ashmeey Singghai Ashwini [PERSON_NAME] Jyoti Kajal [PERSON_NAME] [PERSON…" at bounding box center [296, 272] width 481 height 20
select select "64306"
click at [56, 262] on select "Select Ashmeey Singghai Ashwini [PERSON_NAME] Jyoti Kajal [PERSON_NAME] [PERSON…" at bounding box center [296, 272] width 481 height 20
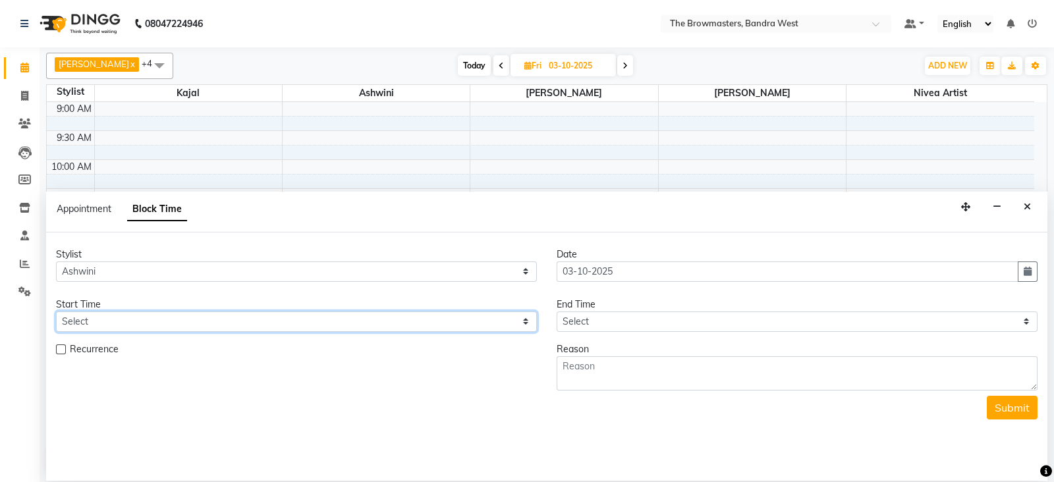
click at [82, 321] on select "Select" at bounding box center [296, 322] width 481 height 20
click at [1031, 206] on icon "Close" at bounding box center [1027, 206] width 7 height 9
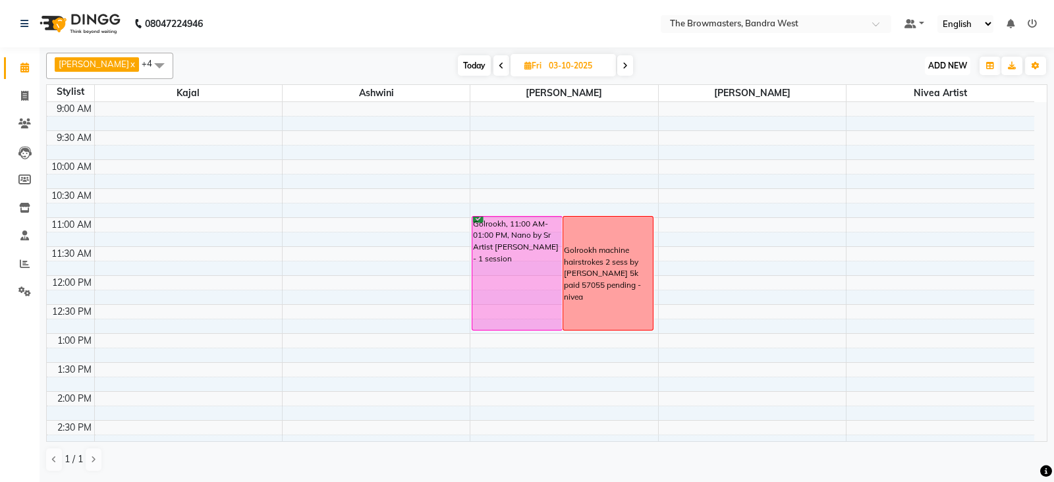
click at [954, 65] on span "ADD NEW" at bounding box center [948, 66] width 39 height 10
click at [931, 94] on button "Add Appointment" at bounding box center [918, 90] width 104 height 17
select select "tentative"
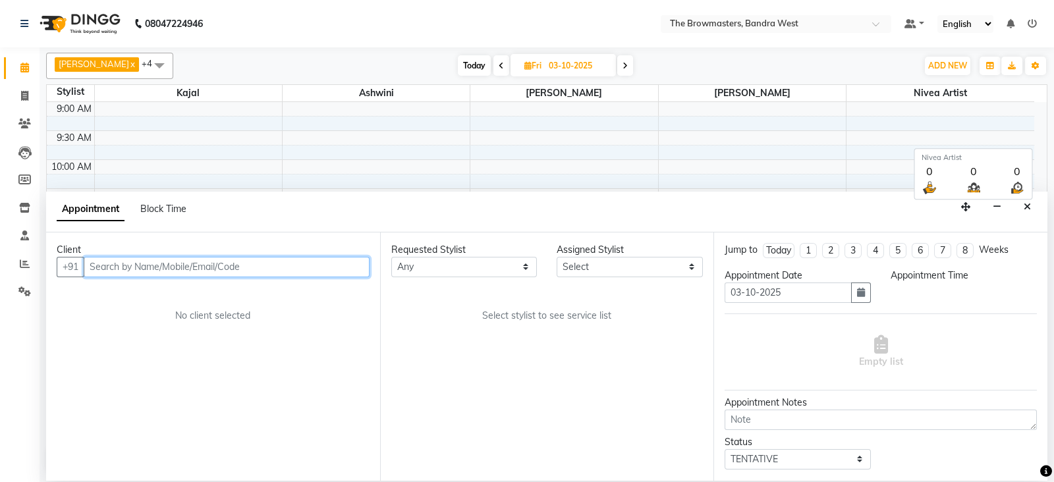
select select "540"
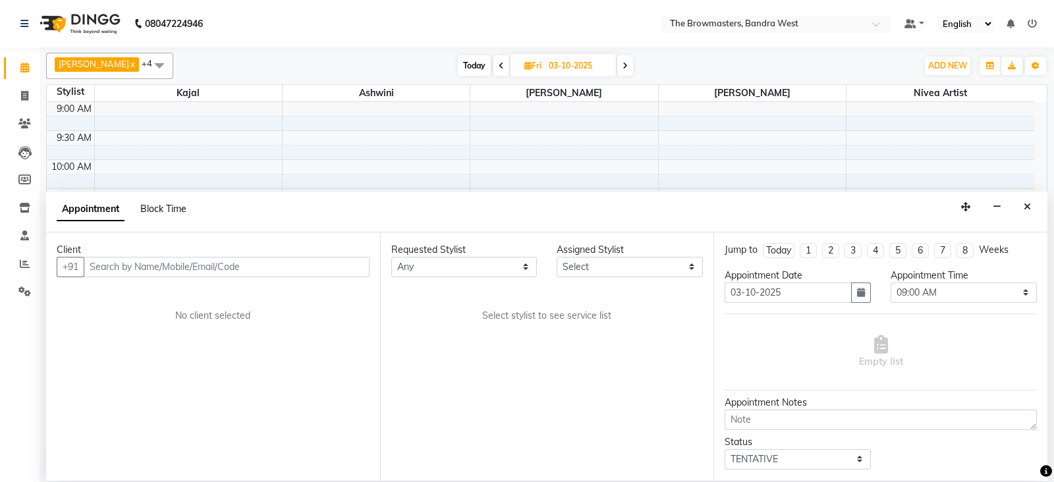
click at [167, 210] on span "Block Time" at bounding box center [163, 209] width 46 height 12
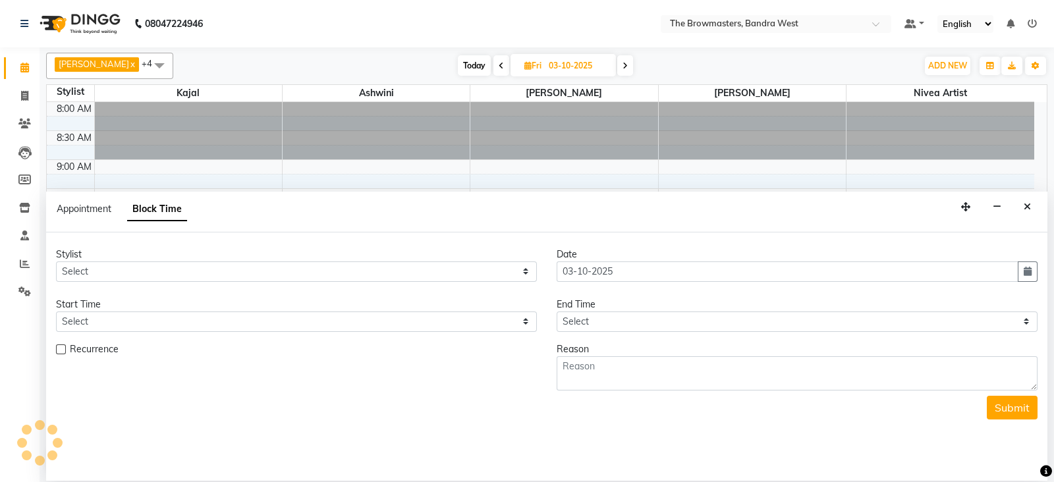
scroll to position [289, 0]
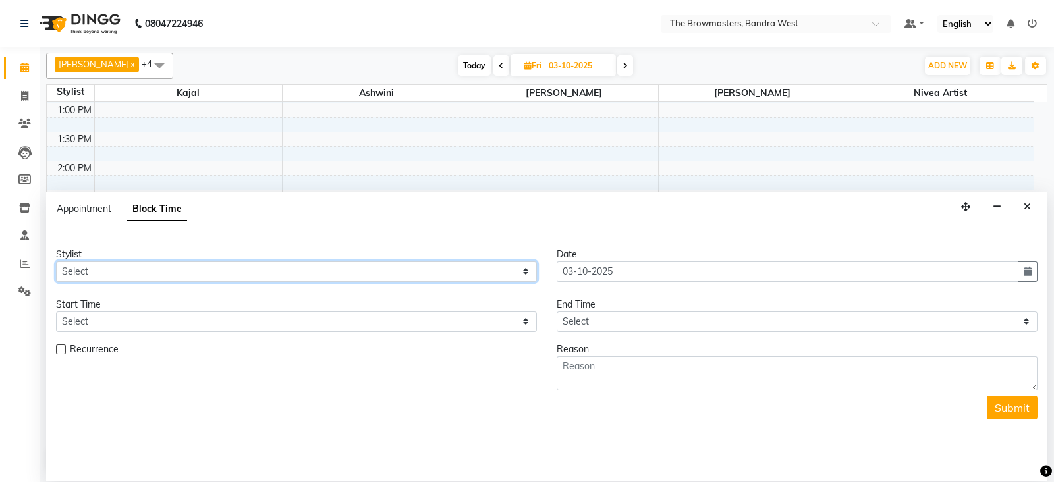
click at [115, 269] on select "Select Ashmeey Singghai Ashwini [PERSON_NAME] Jyoti Kajal [PERSON_NAME] [PERSON…" at bounding box center [296, 272] width 481 height 20
select select "64306"
click at [56, 262] on select "Select Ashmeey Singghai Ashwini [PERSON_NAME] Jyoti Kajal [PERSON_NAME] [PERSON…" at bounding box center [296, 272] width 481 height 20
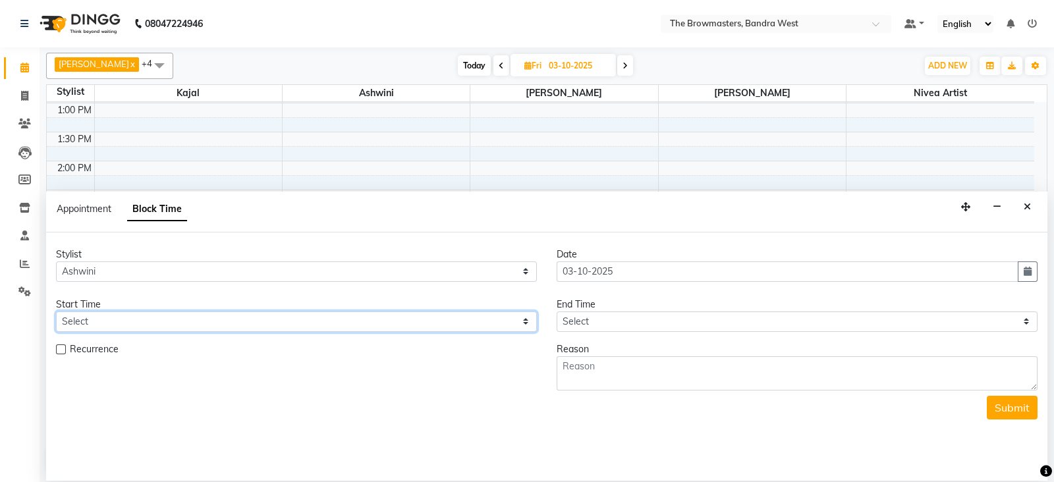
click at [92, 312] on select "Select 09:00 AM 09:15 AM 09:30 AM 09:45 AM 10:00 AM 10:15 AM 10:30 AM 10:45 AM …" at bounding box center [296, 322] width 481 height 20
select select "780"
click at [56, 312] on select "Select 09:00 AM 09:15 AM 09:30 AM 09:45 AM 10:00 AM 10:15 AM 10:30 AM 10:45 AM …" at bounding box center [296, 322] width 481 height 20
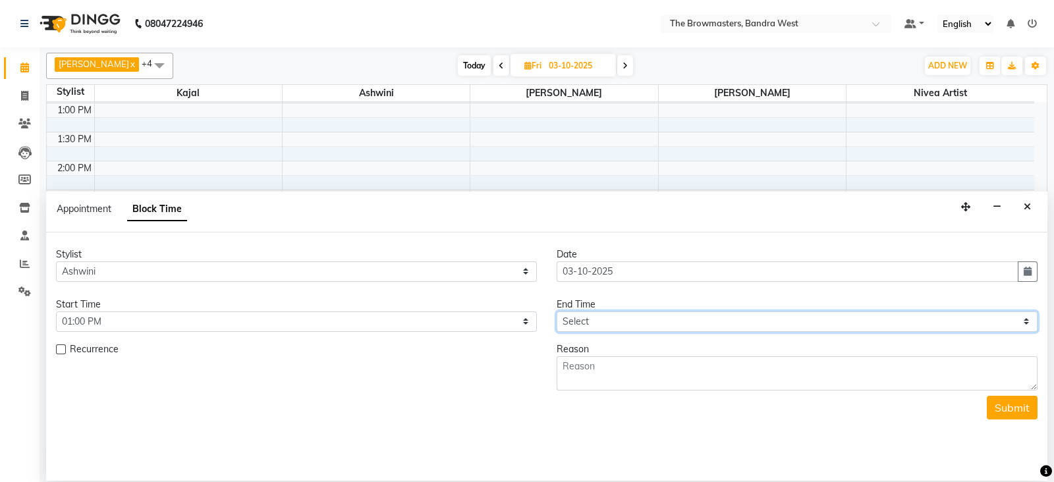
click at [601, 328] on select "Select 09:00 AM 09:15 AM 09:30 AM 09:45 AM 10:00 AM 10:15 AM 10:30 AM 10:45 AM …" at bounding box center [797, 322] width 481 height 20
select select "900"
click at [557, 312] on select "Select 09:00 AM 09:15 AM 09:30 AM 09:45 AM 10:00 AM 10:15 AM 10:30 AM 10:45 AM …" at bounding box center [797, 322] width 481 height 20
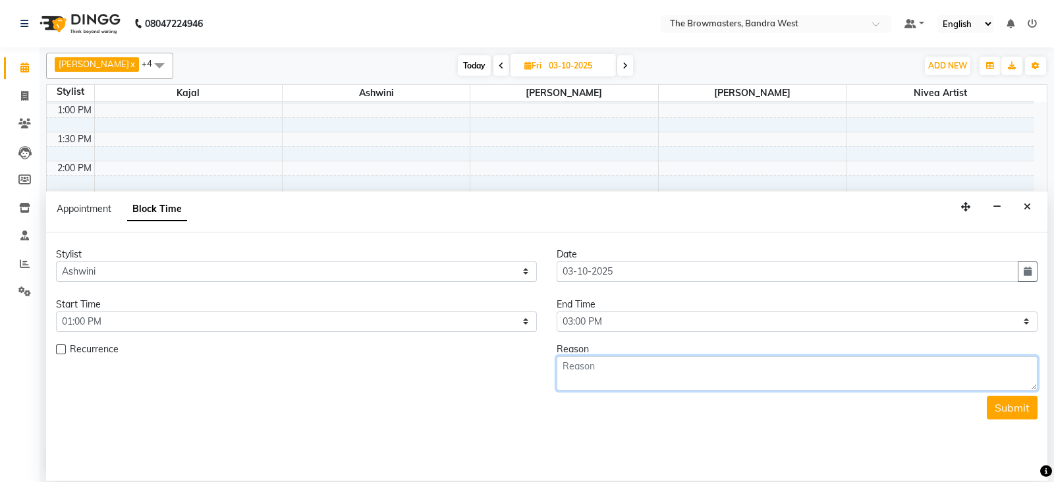
click at [640, 360] on textarea at bounding box center [797, 374] width 481 height 34
type textarea ":"
click at [589, 343] on div "Reason" at bounding box center [797, 350] width 481 height 14
type textarea "shanaya: 2nd sess microblading combination kajal"
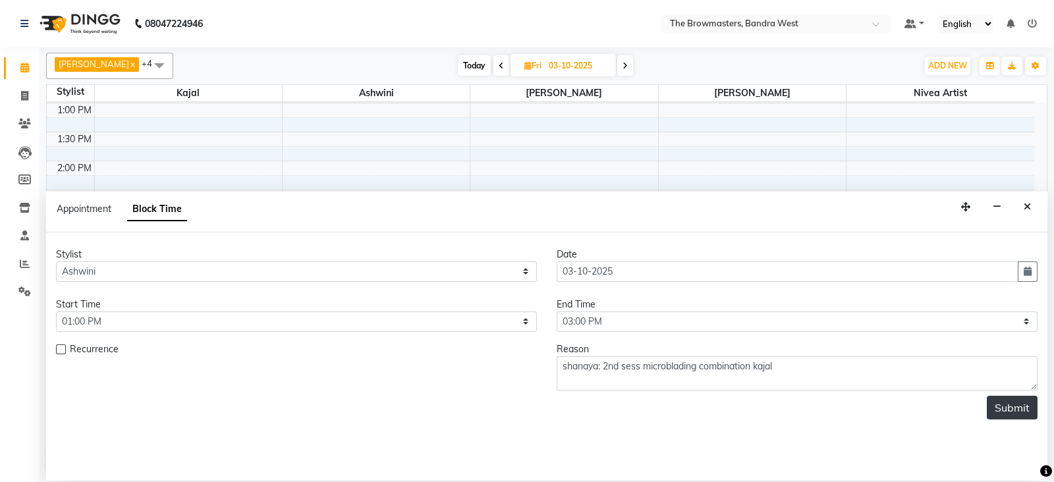
click at [1010, 401] on button "Submit" at bounding box center [1012, 408] width 51 height 24
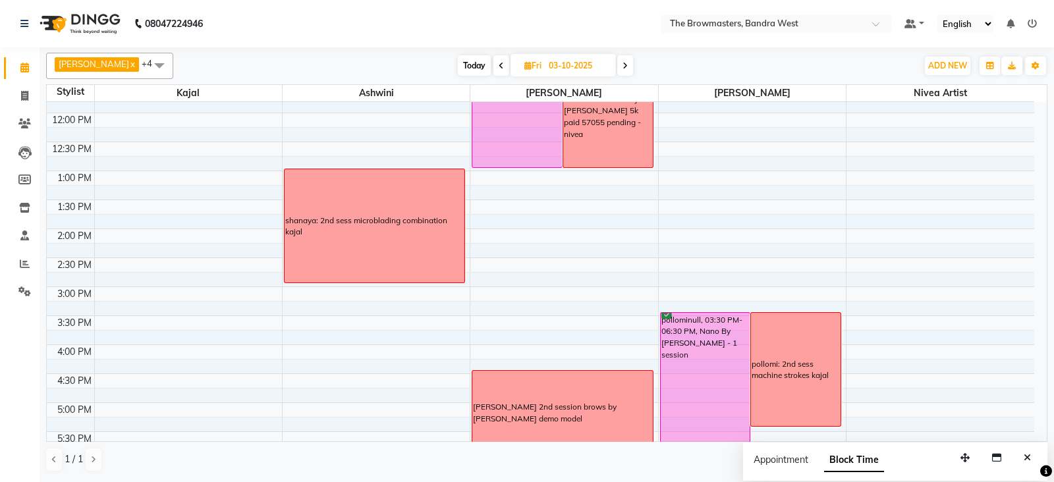
scroll to position [221, 0]
click at [531, 66] on icon at bounding box center [528, 65] width 7 height 9
select select "10"
select select "2025"
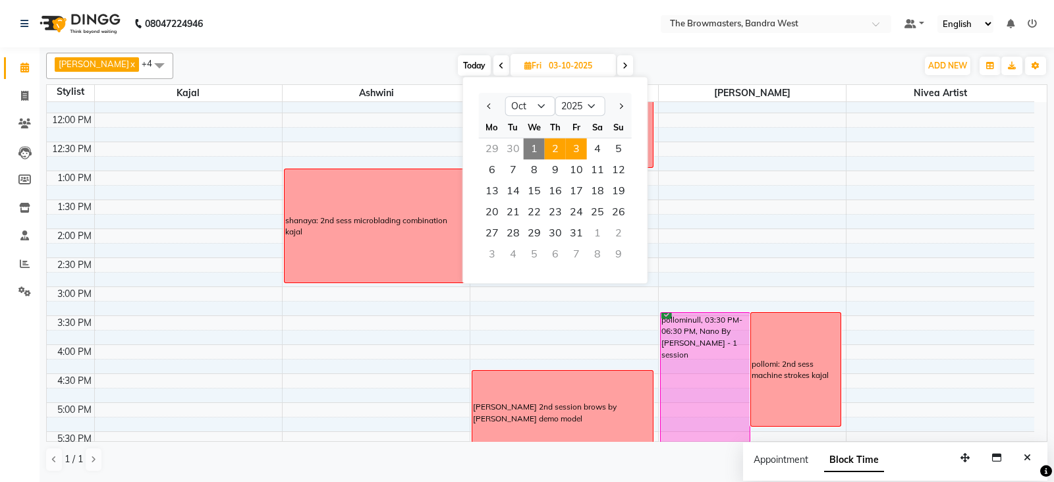
click at [562, 152] on span "2" at bounding box center [555, 148] width 21 height 21
type input "02-10-2025"
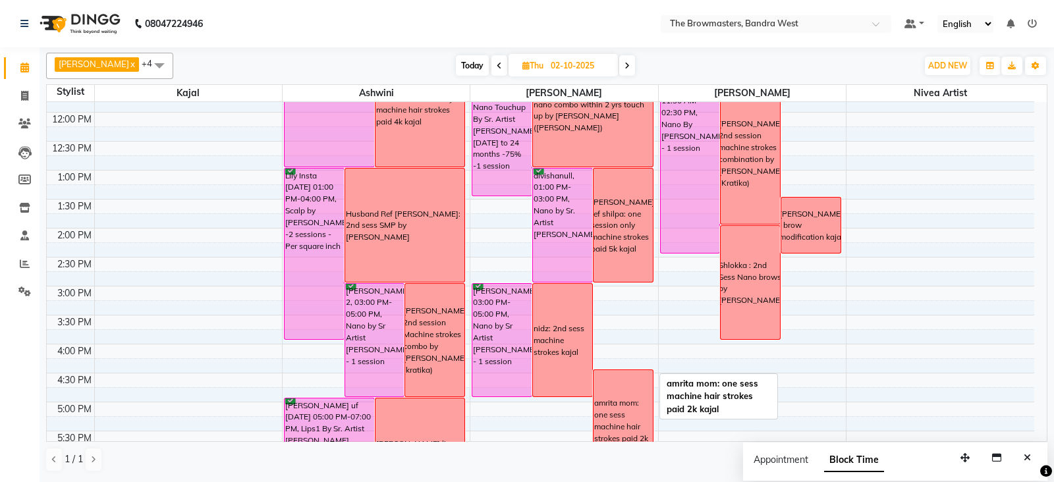
scroll to position [217, 0]
